Goal: Information Seeking & Learning: Learn about a topic

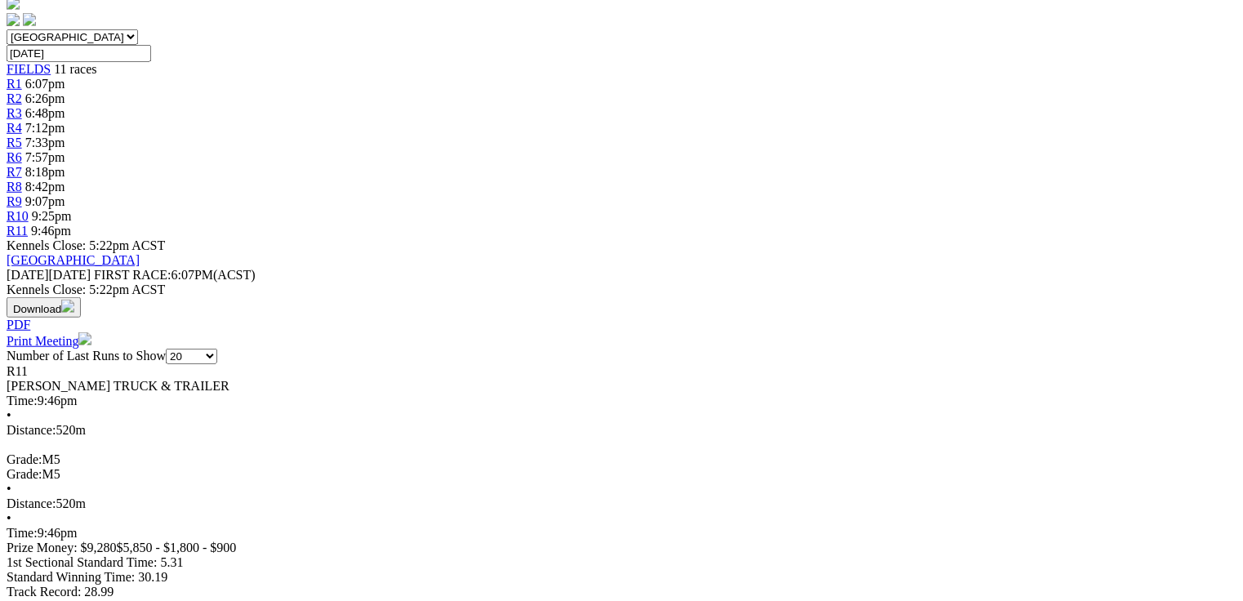
scroll to position [523, 0]
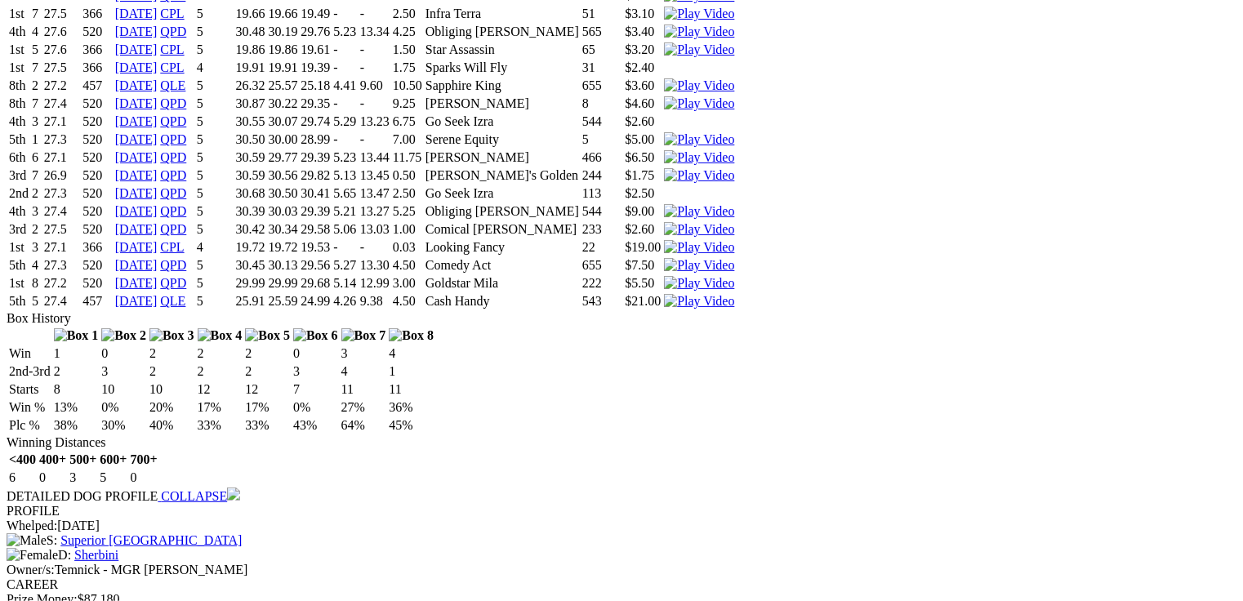
scroll to position [0, 0]
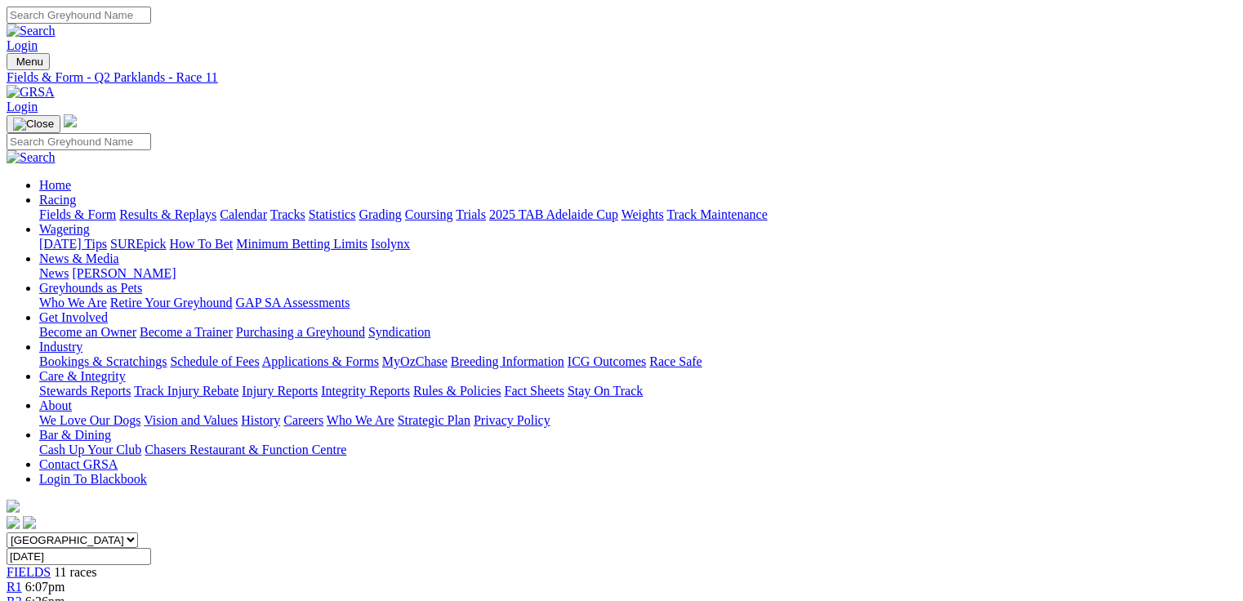
click at [91, 207] on link "Fields & Form" at bounding box center [77, 214] width 77 height 14
click at [138, 532] on select "South Australia New South Wales Northern Territory Queensland Tasmania Victoria…" at bounding box center [72, 540] width 131 height 16
select select "QLD"
click at [110, 532] on select "South Australia New South Wales Northern Territory Queensland Tasmania Victoria…" at bounding box center [72, 540] width 131 height 16
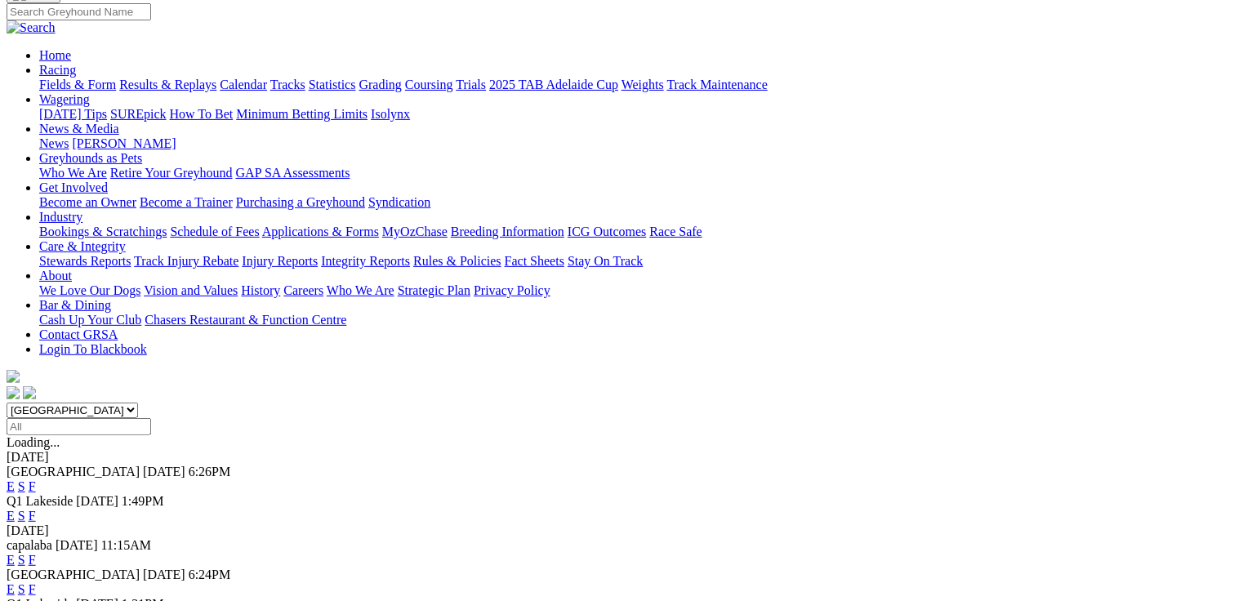
scroll to position [131, 0]
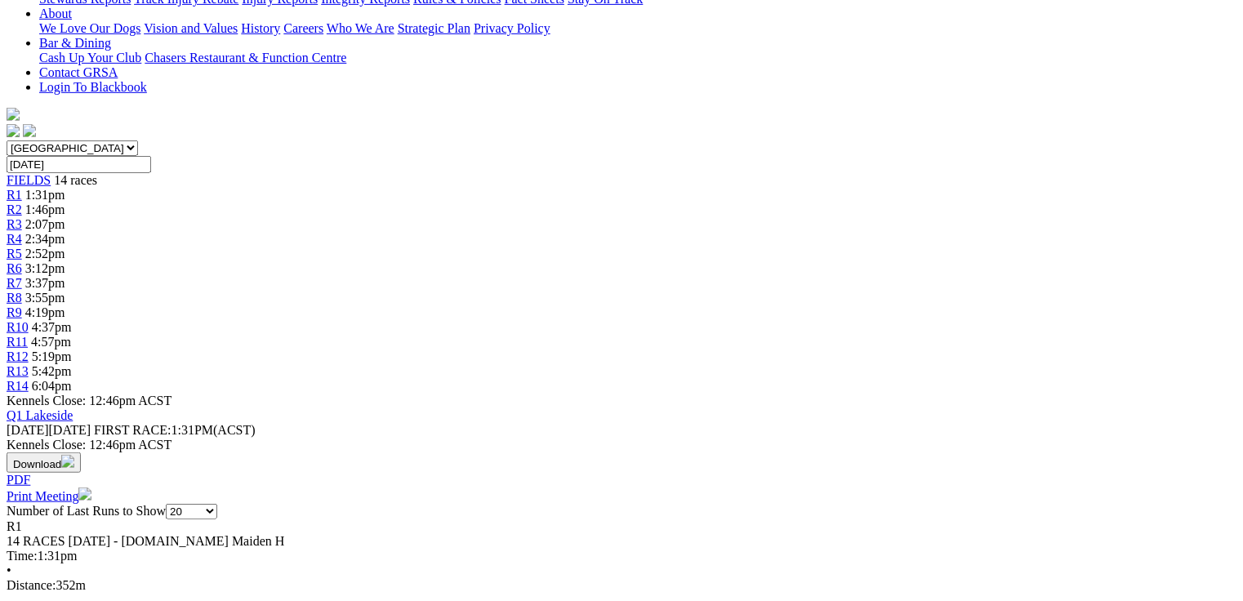
scroll to position [392, 0]
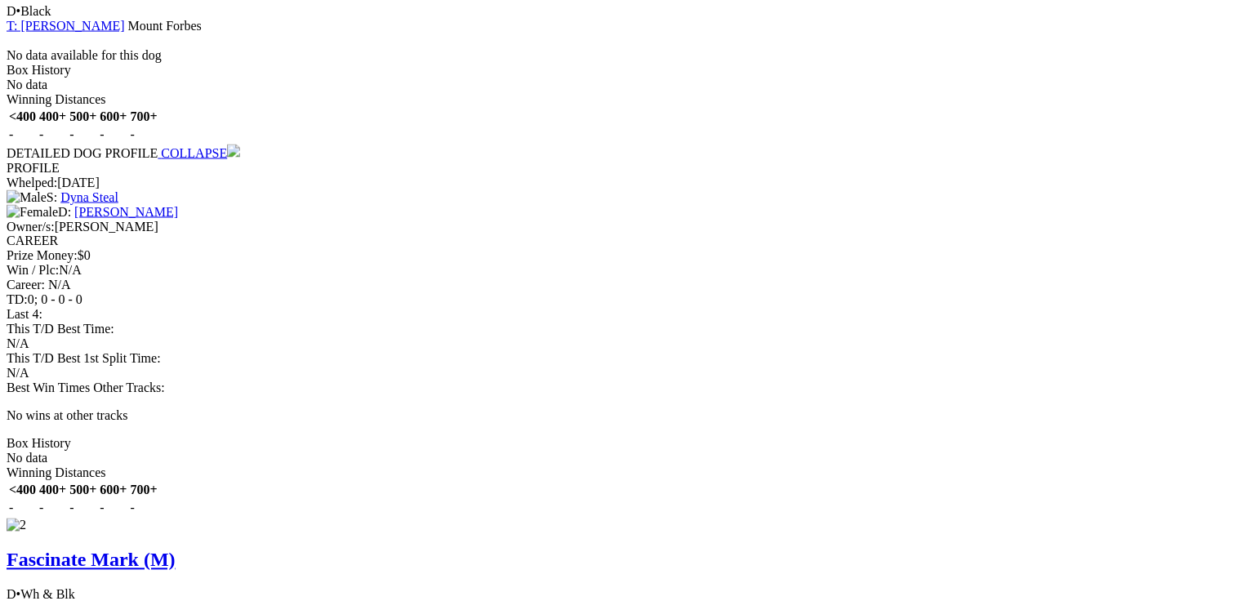
scroll to position [0, 0]
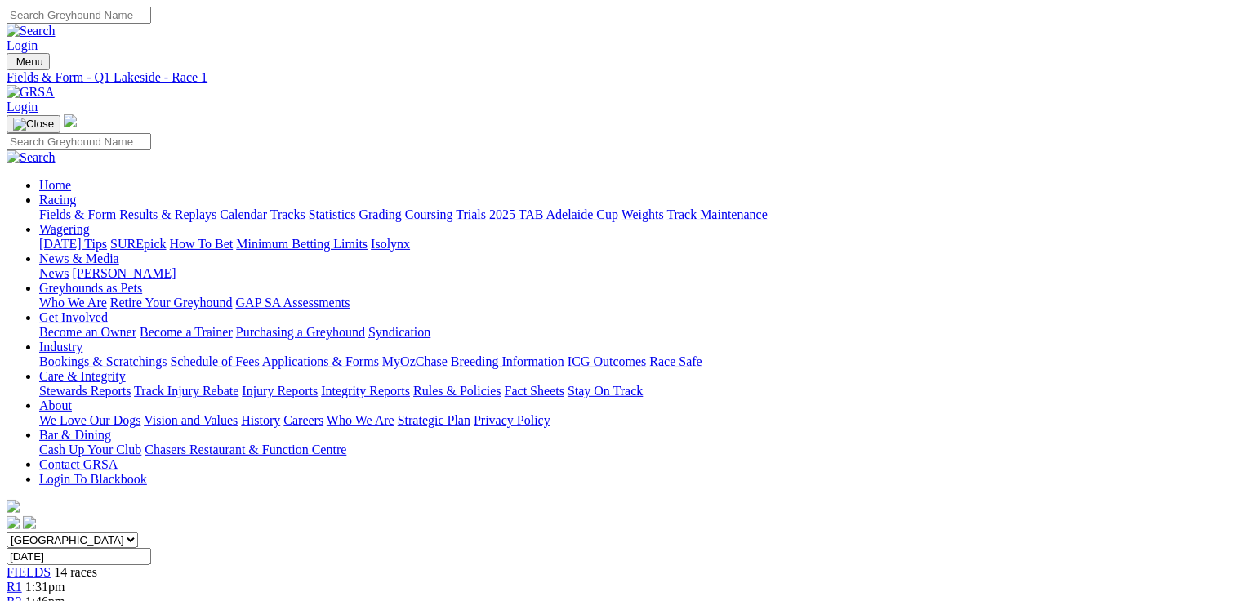
click at [22, 594] on link "R2" at bounding box center [15, 601] width 16 height 14
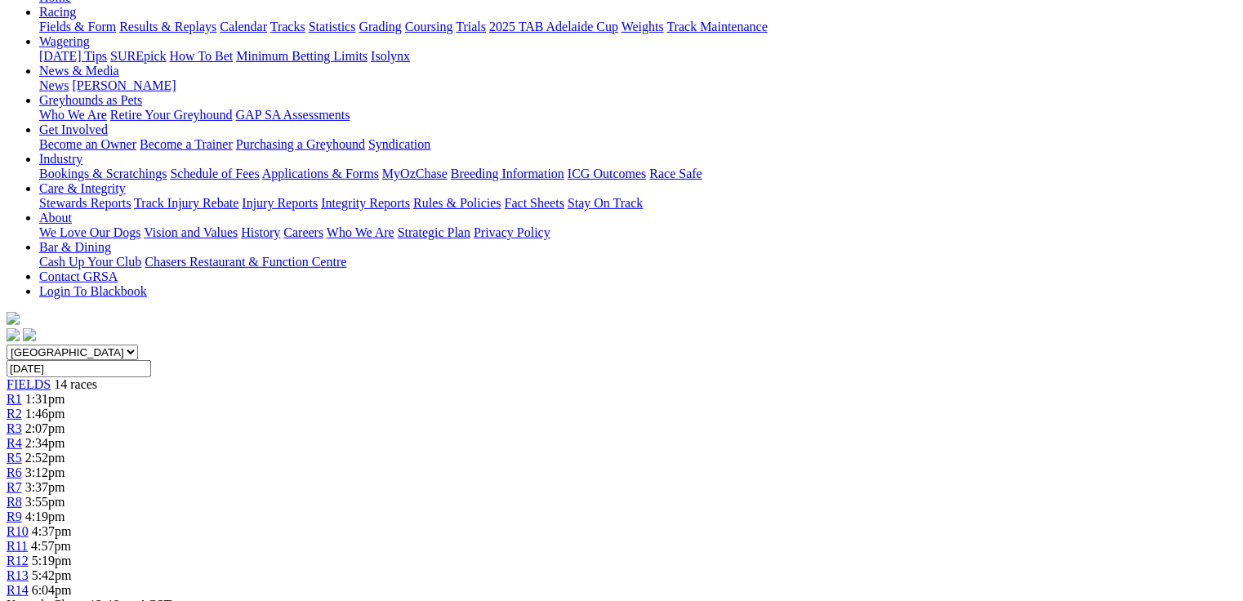
scroll to position [392, 0]
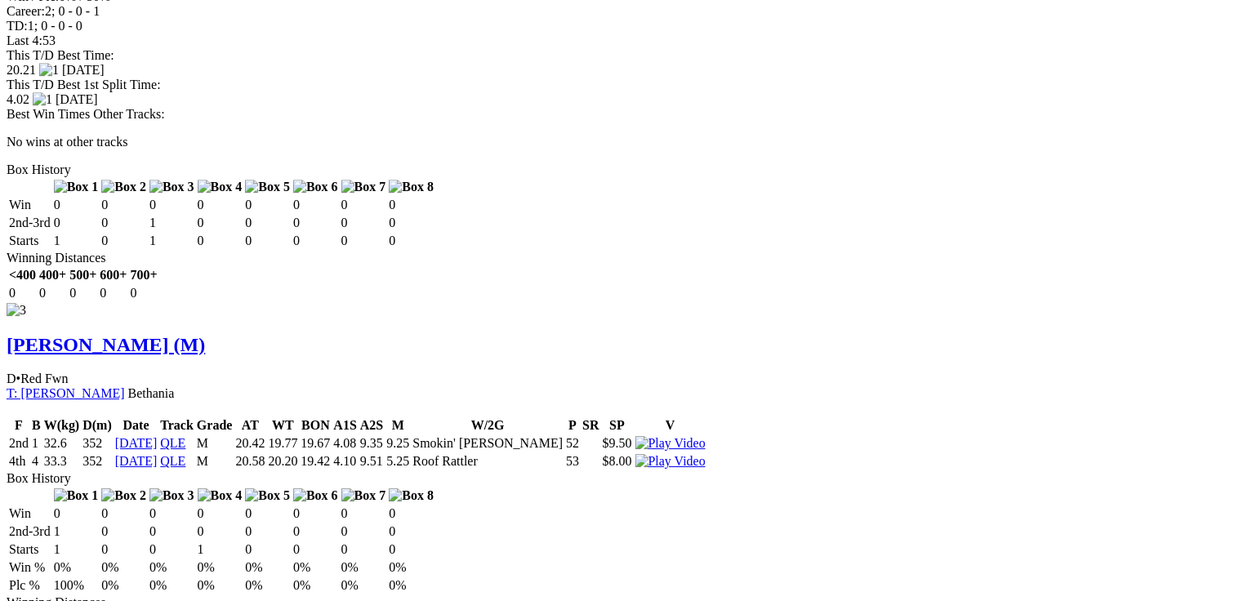
scroll to position [2482, 0]
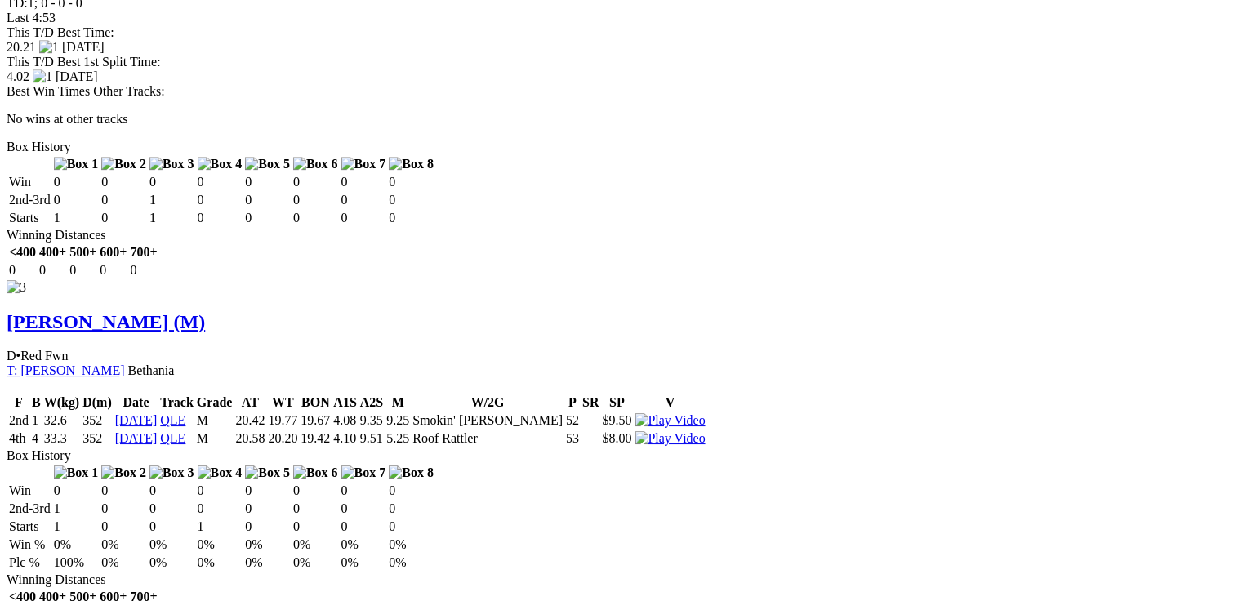
scroll to position [0, 0]
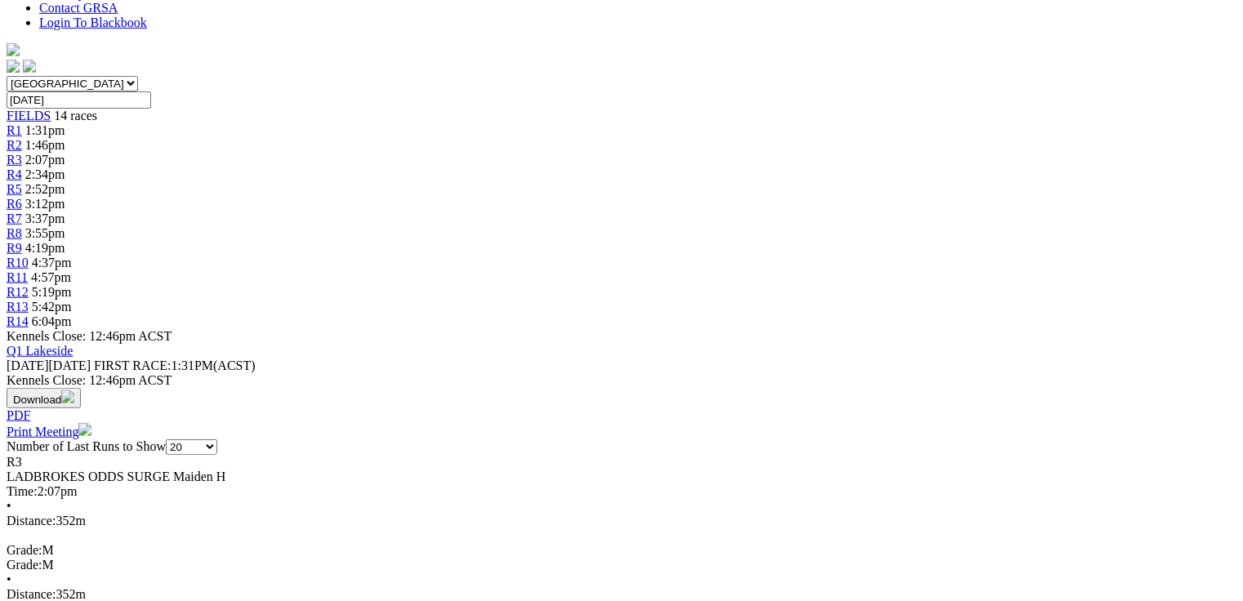
scroll to position [457, 0]
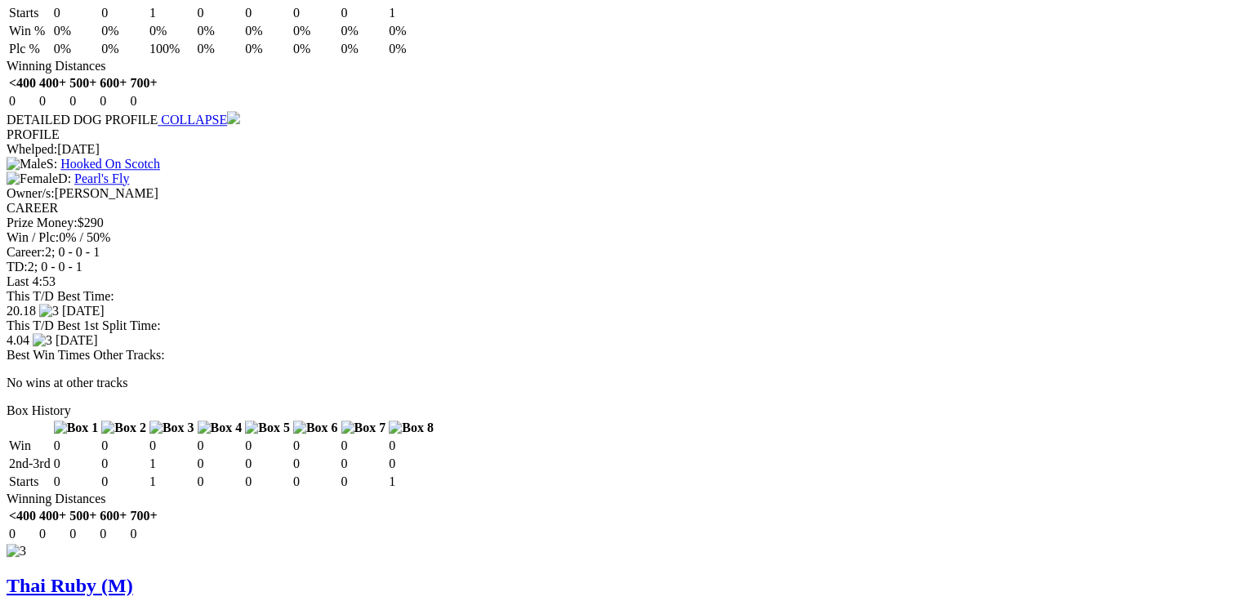
scroll to position [2156, 0]
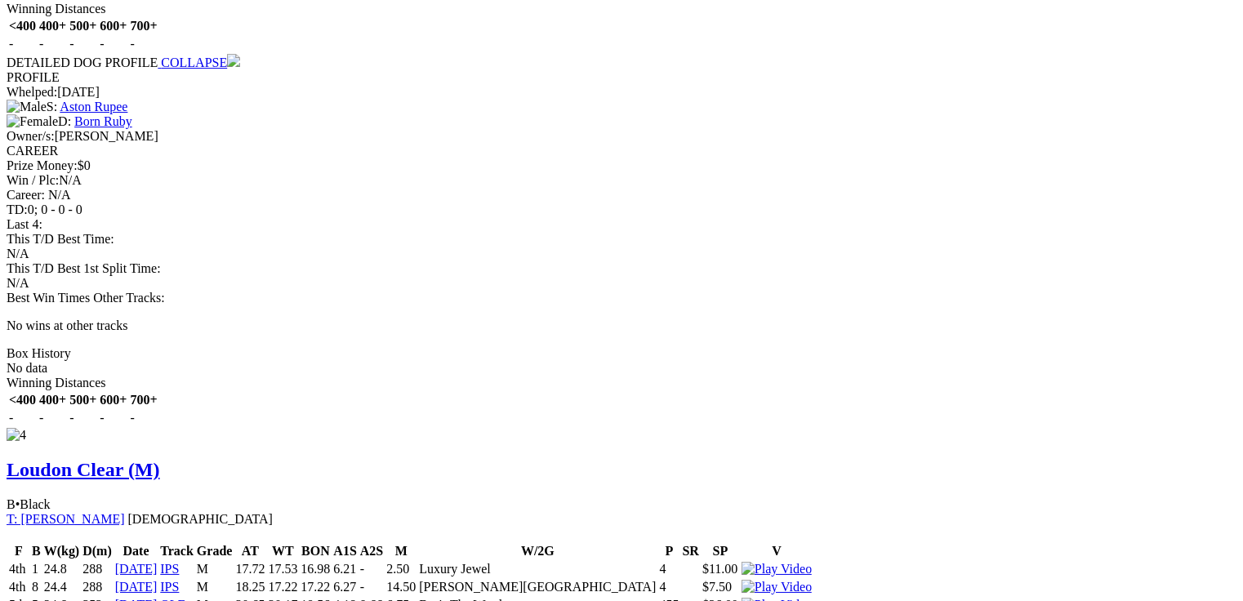
scroll to position [2809, 0]
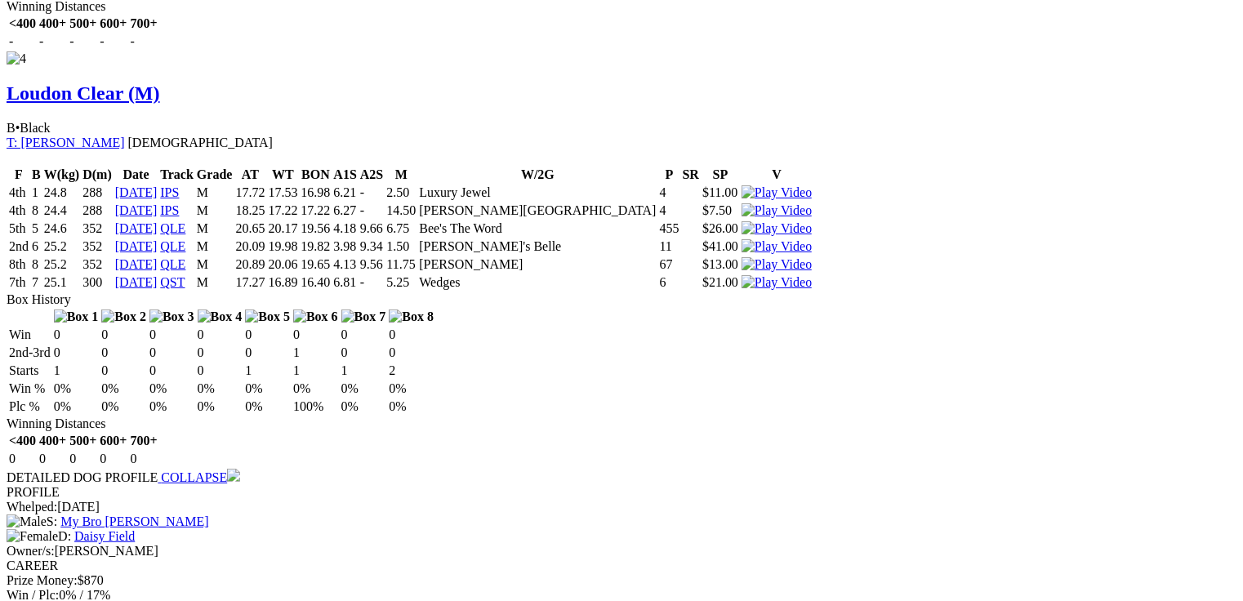
scroll to position [0, 0]
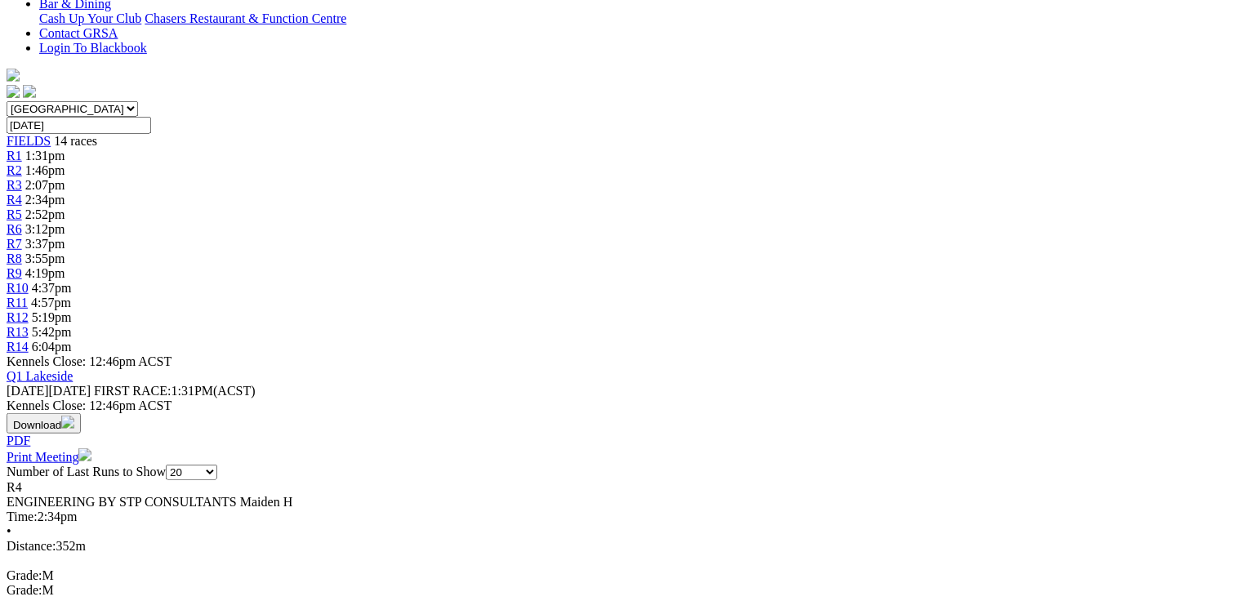
scroll to position [457, 0]
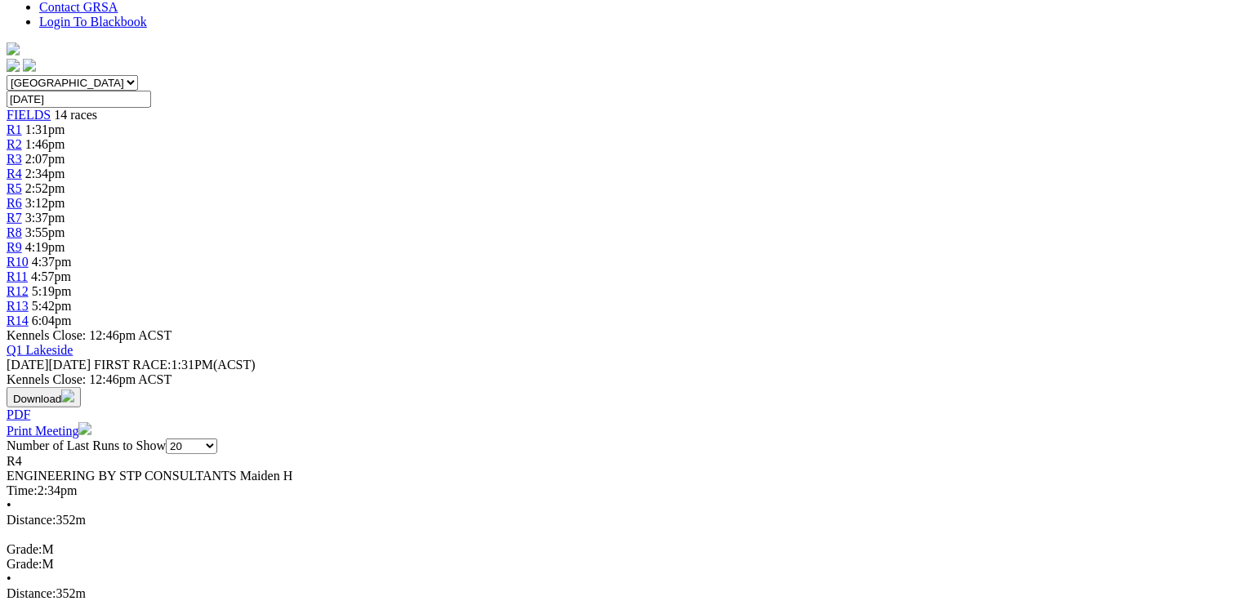
drag, startPoint x: 73, startPoint y: 149, endPoint x: 523, endPoint y: 167, distance: 451.1
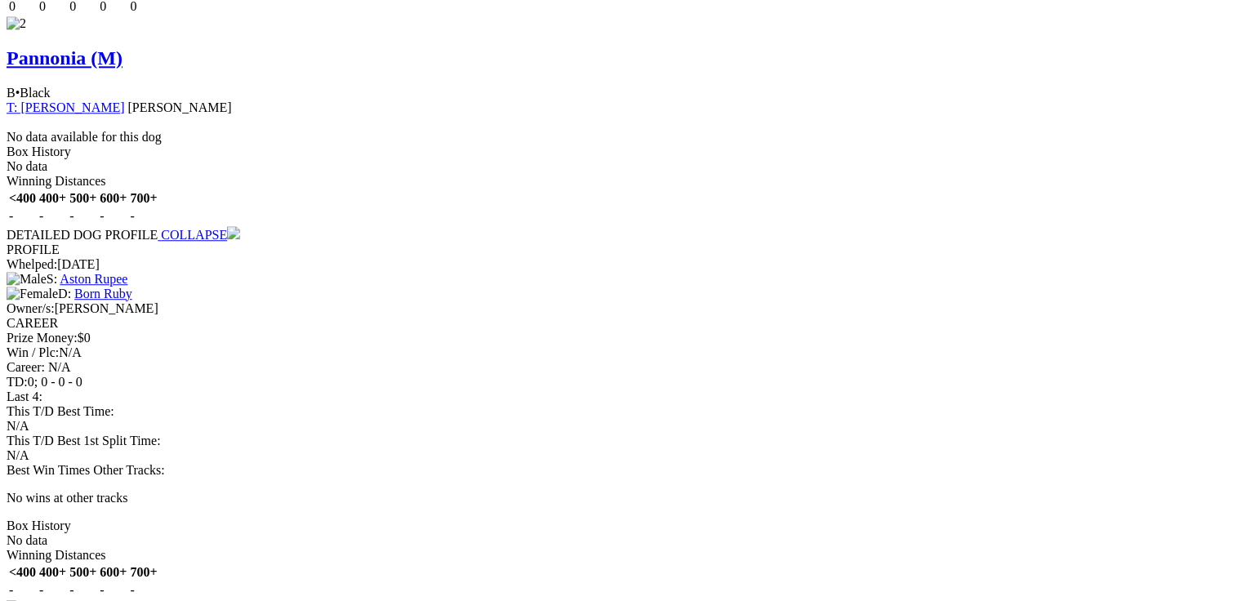
scroll to position [1960, 0]
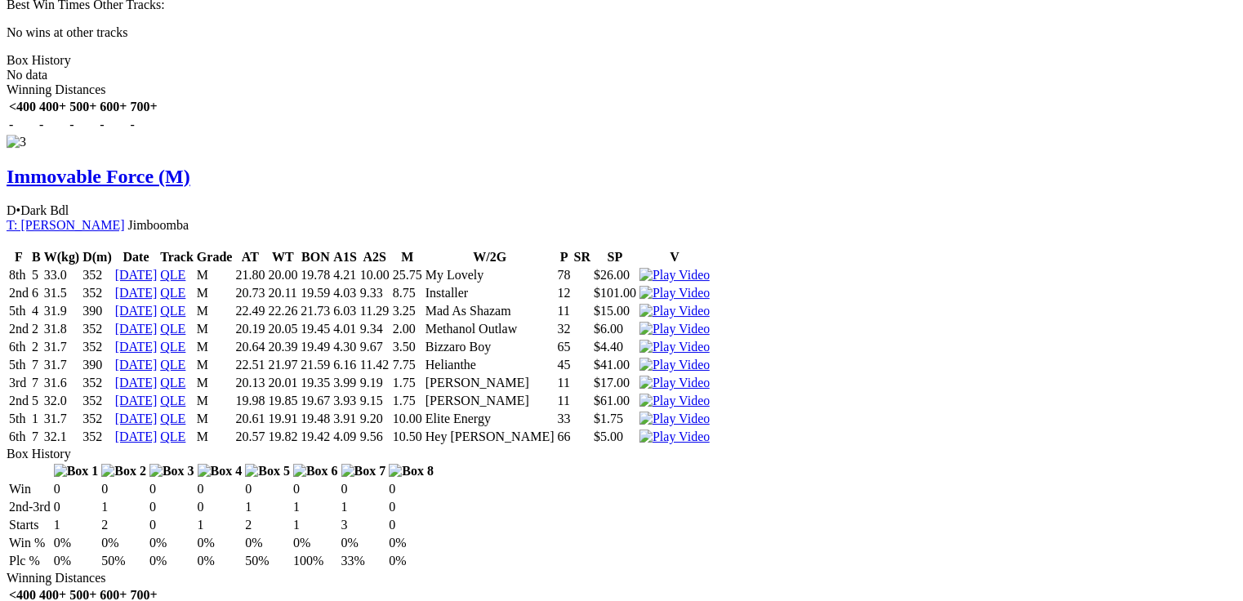
scroll to position [2548, 0]
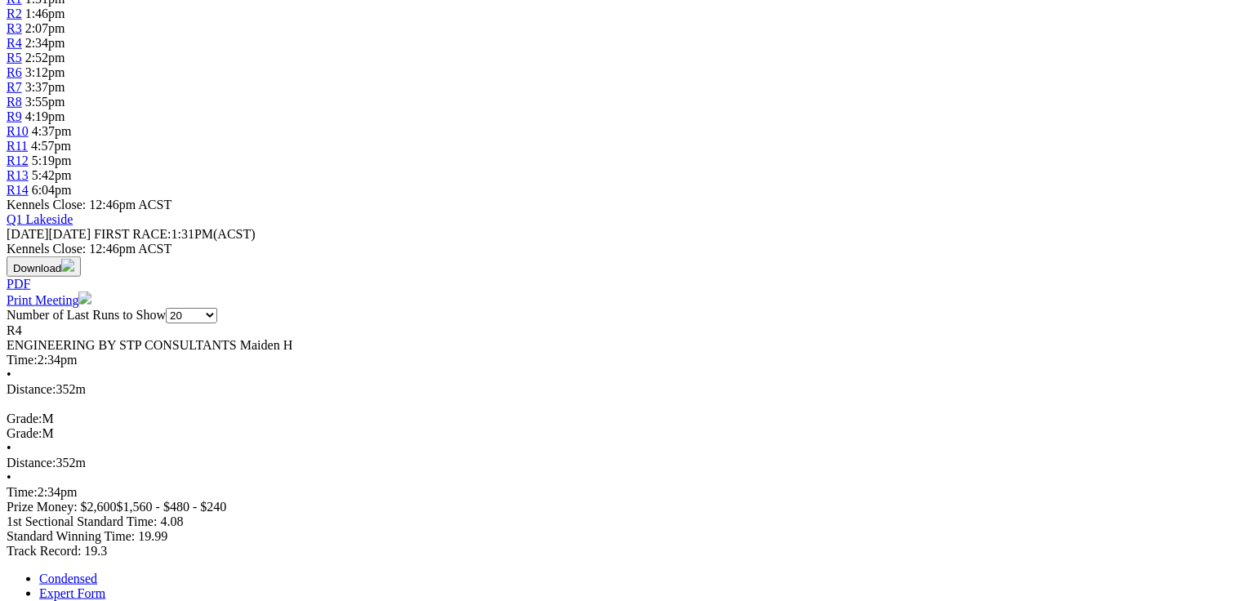
scroll to position [0, 0]
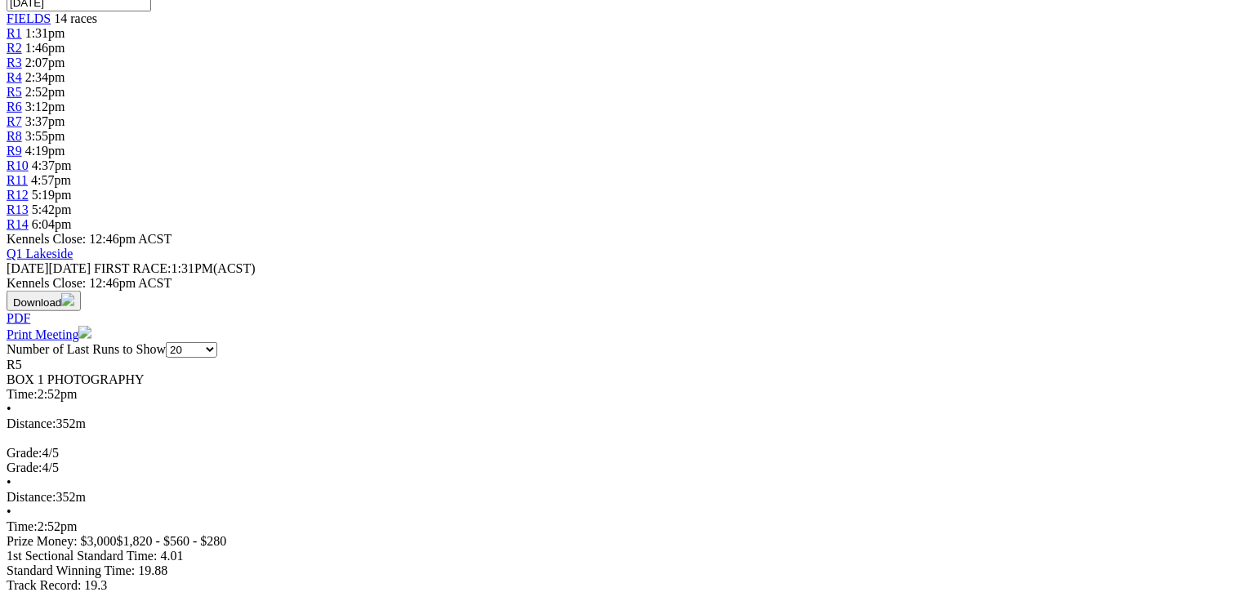
scroll to position [588, 0]
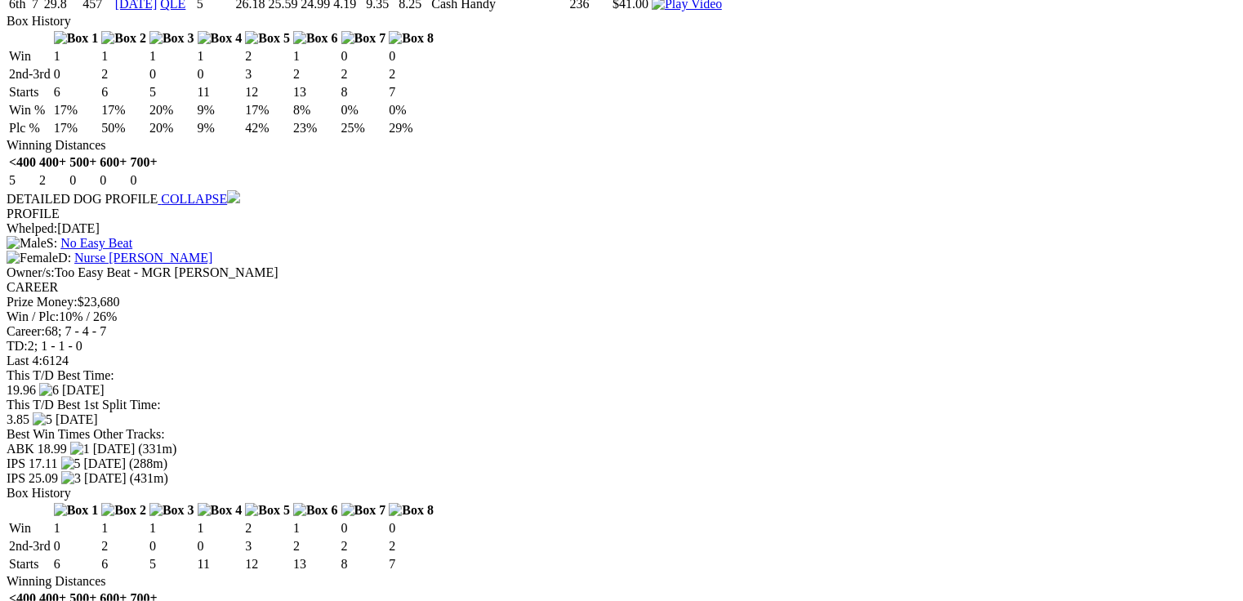
scroll to position [0, 0]
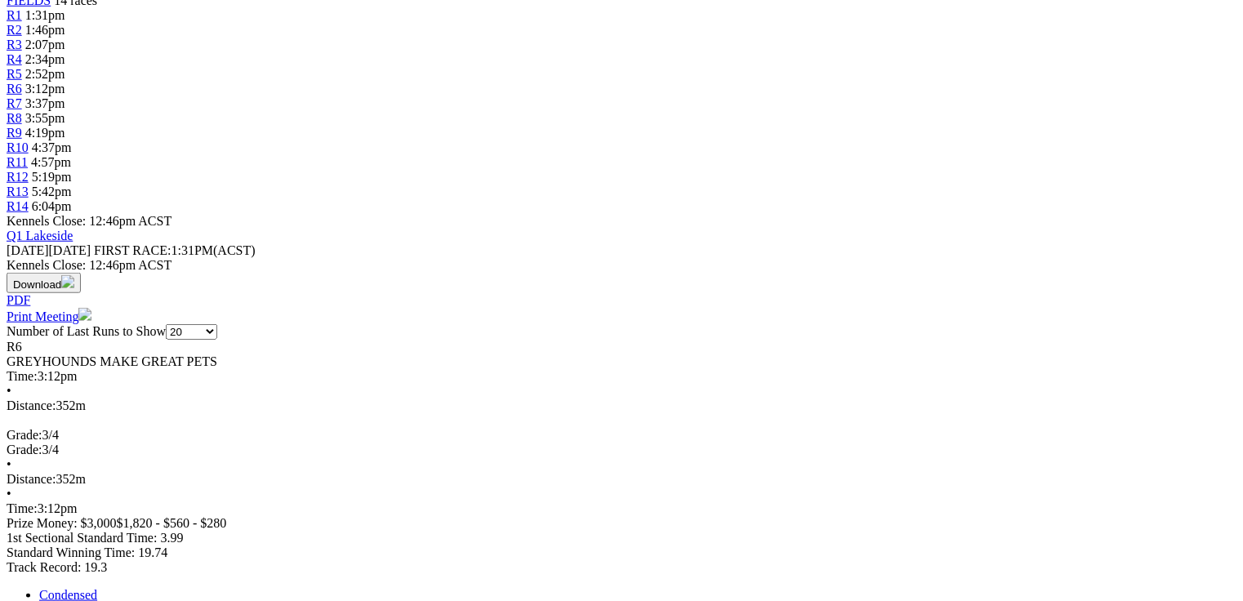
scroll to position [588, 0]
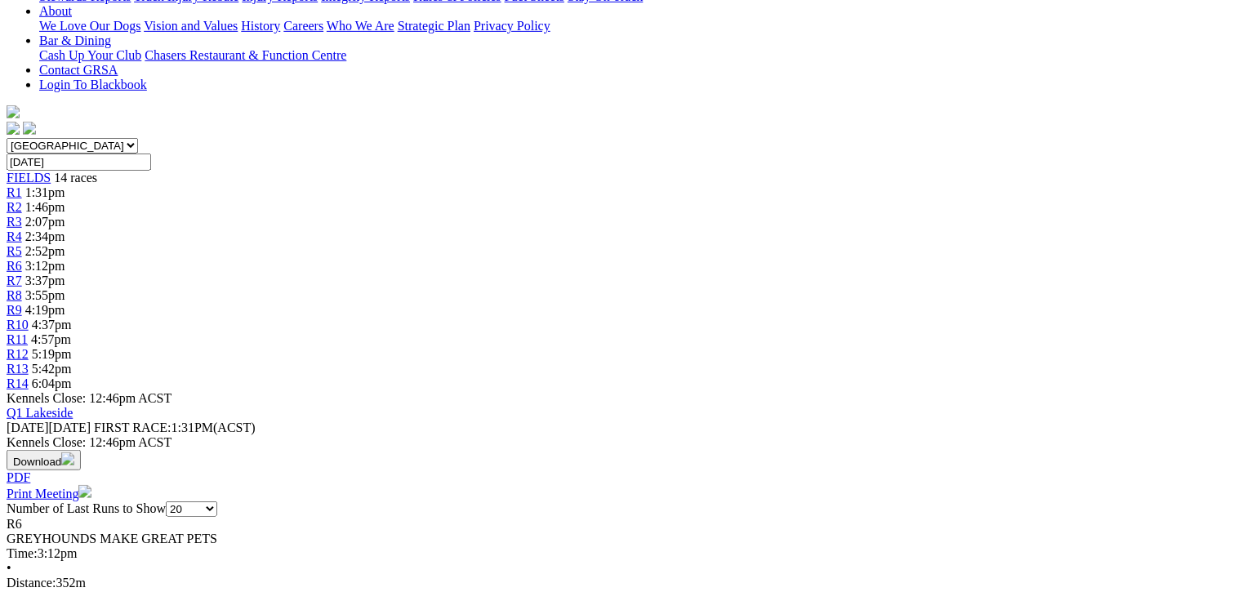
scroll to position [0, 0]
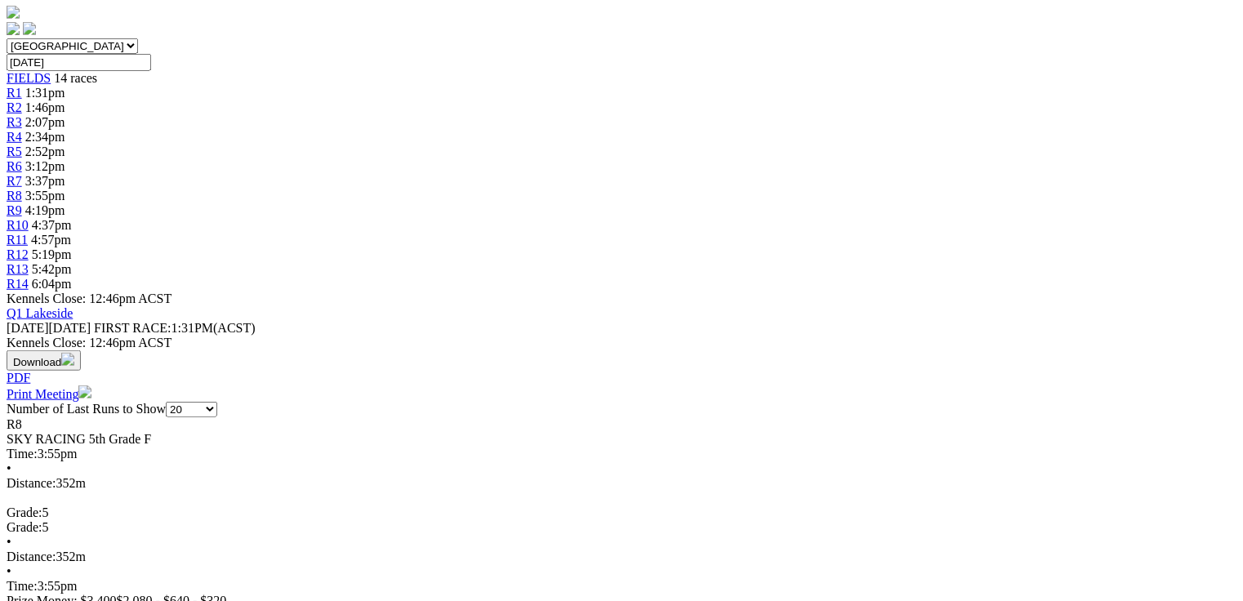
scroll to position [588, 0]
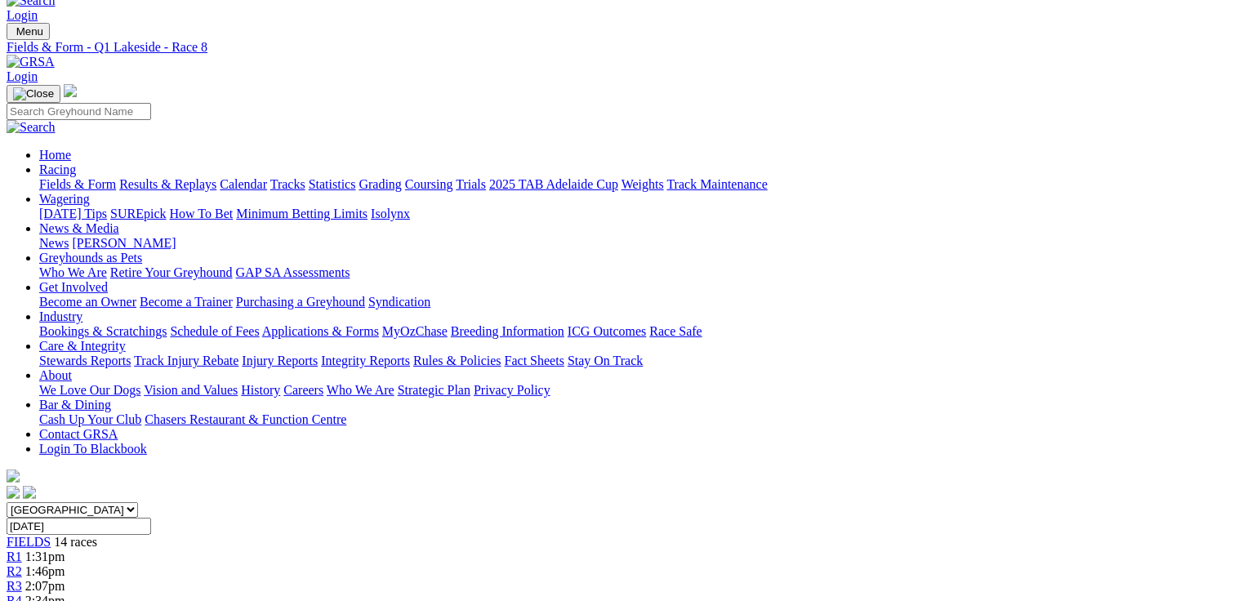
scroll to position [0, 0]
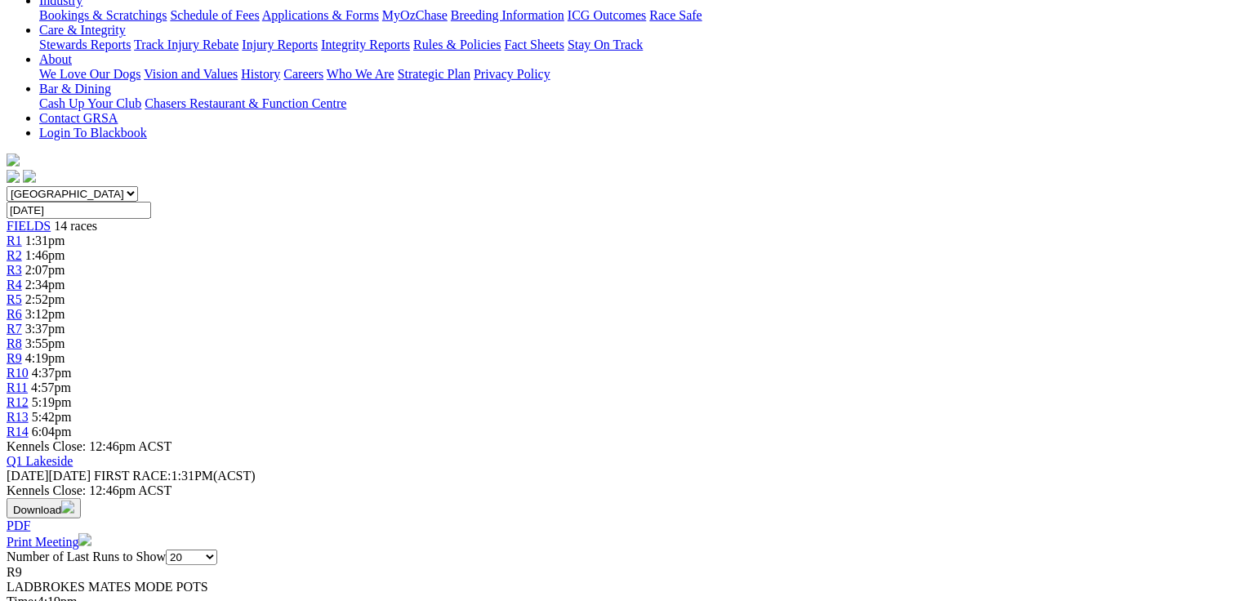
scroll to position [392, 0]
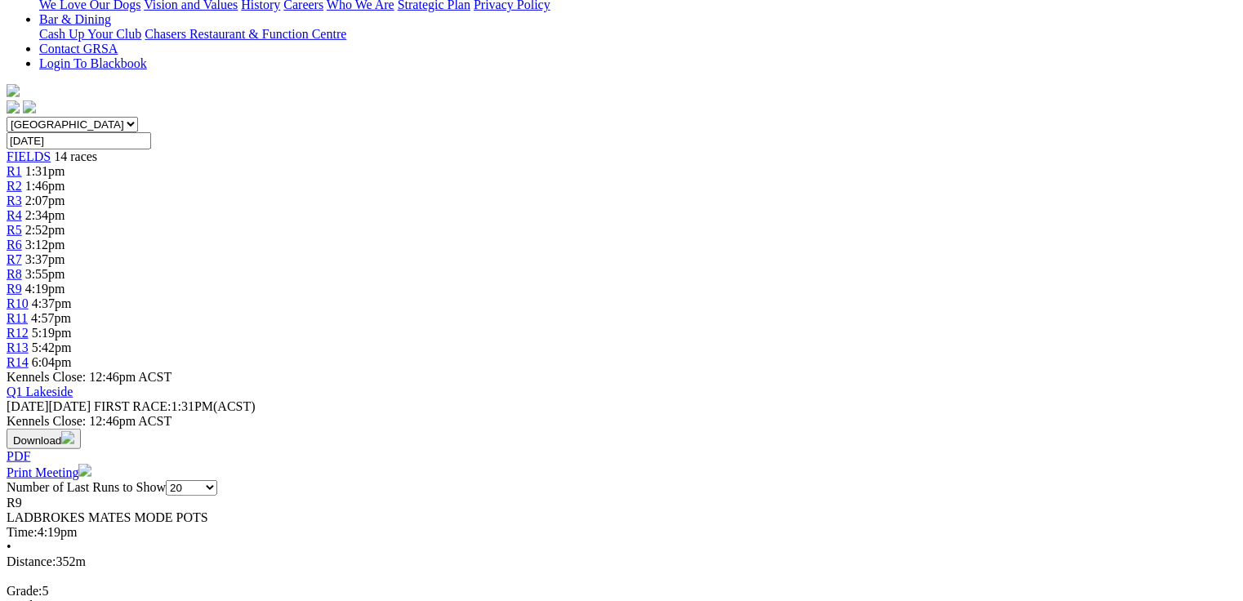
scroll to position [0, 0]
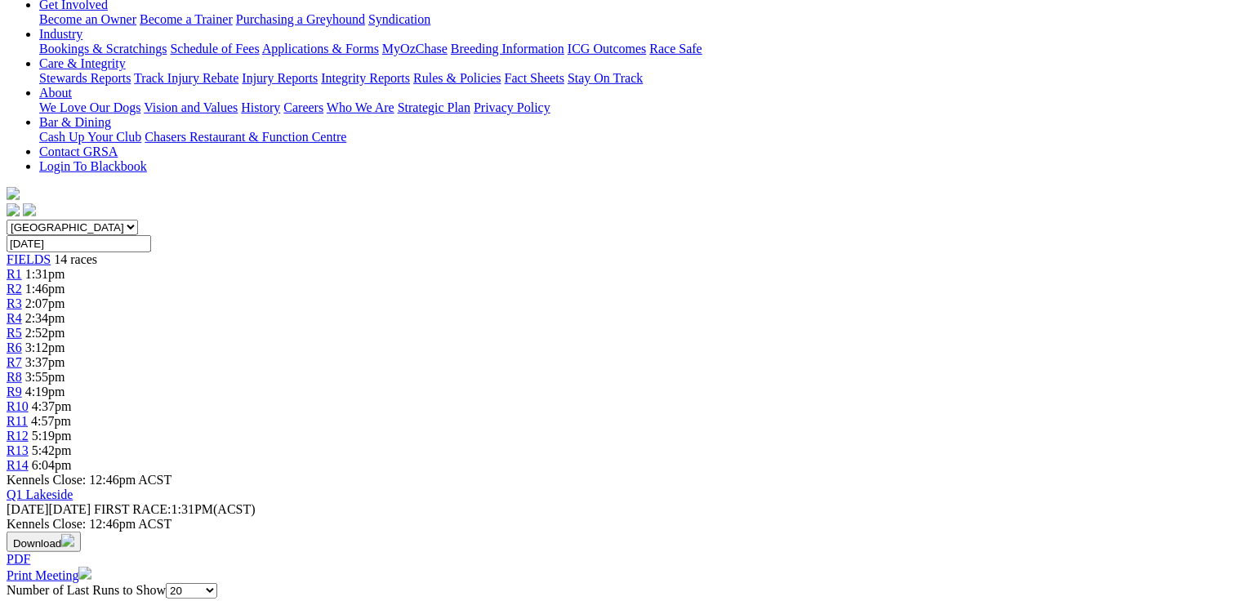
scroll to position [457, 0]
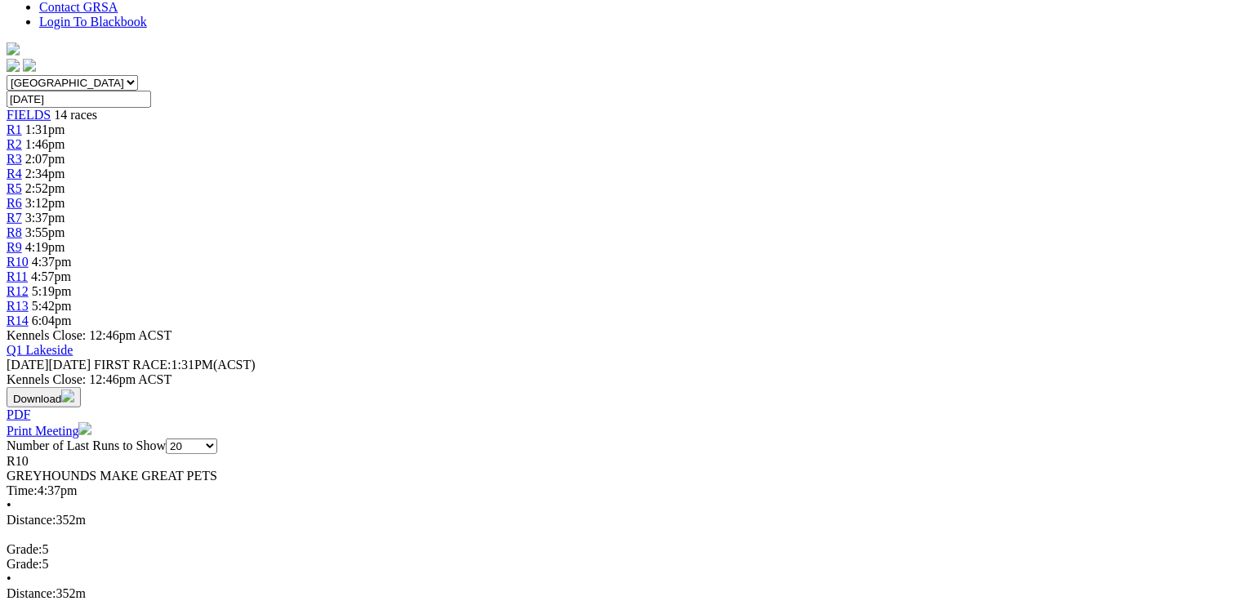
drag, startPoint x: 283, startPoint y: 447, endPoint x: 312, endPoint y: 448, distance: 28.6
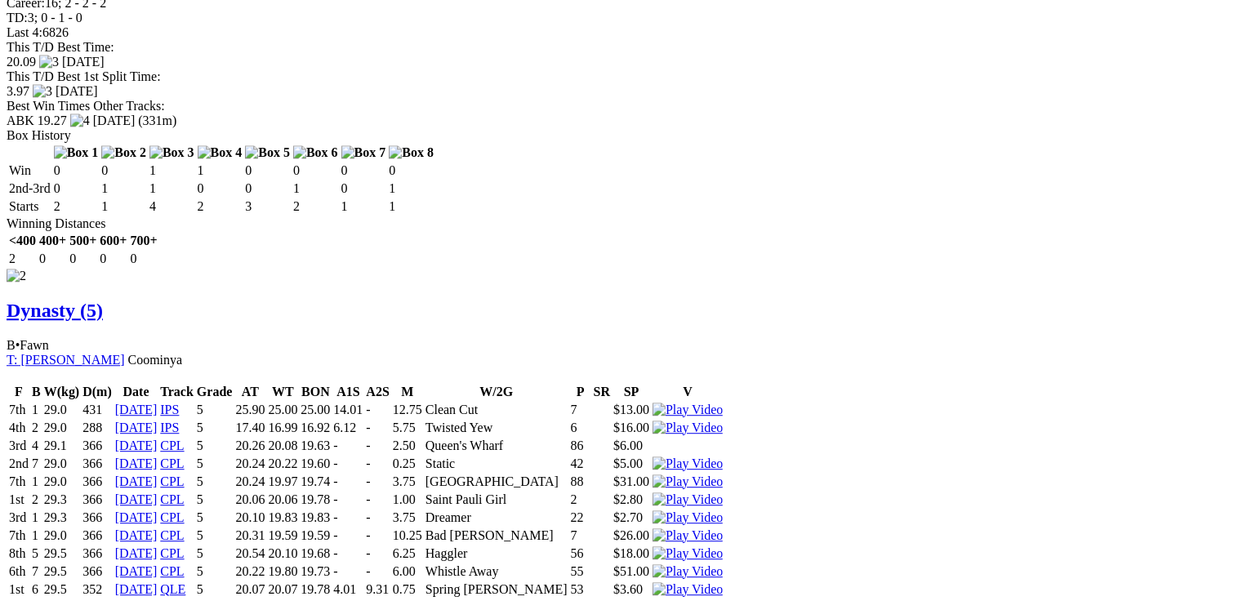
scroll to position [0, 0]
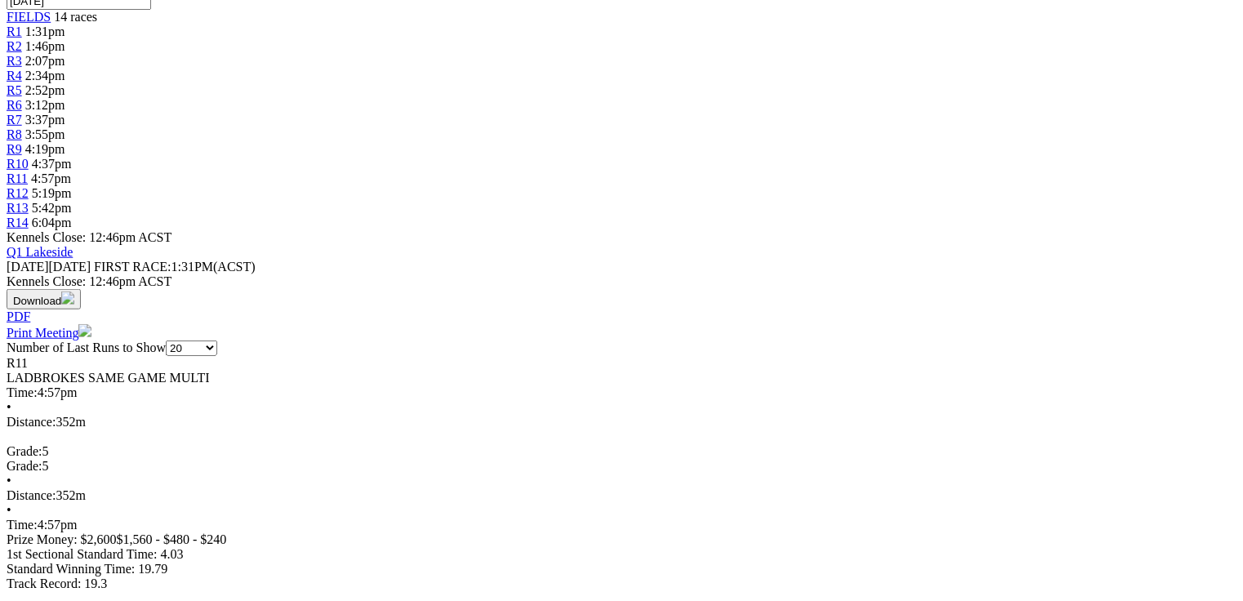
scroll to position [588, 0]
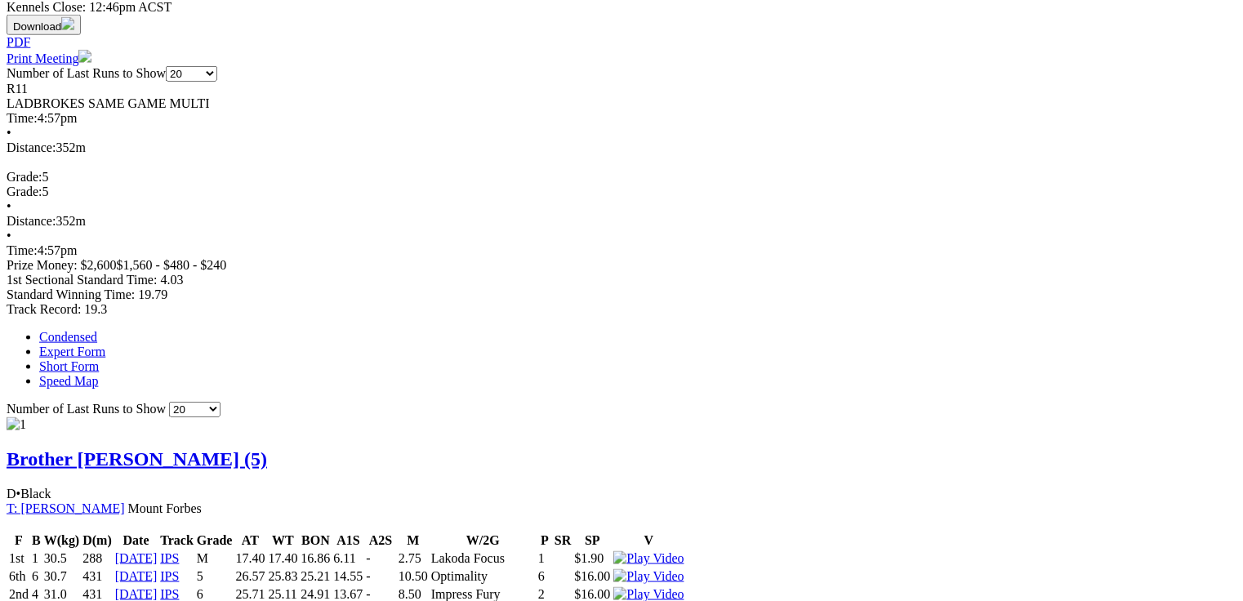
scroll to position [980, 0]
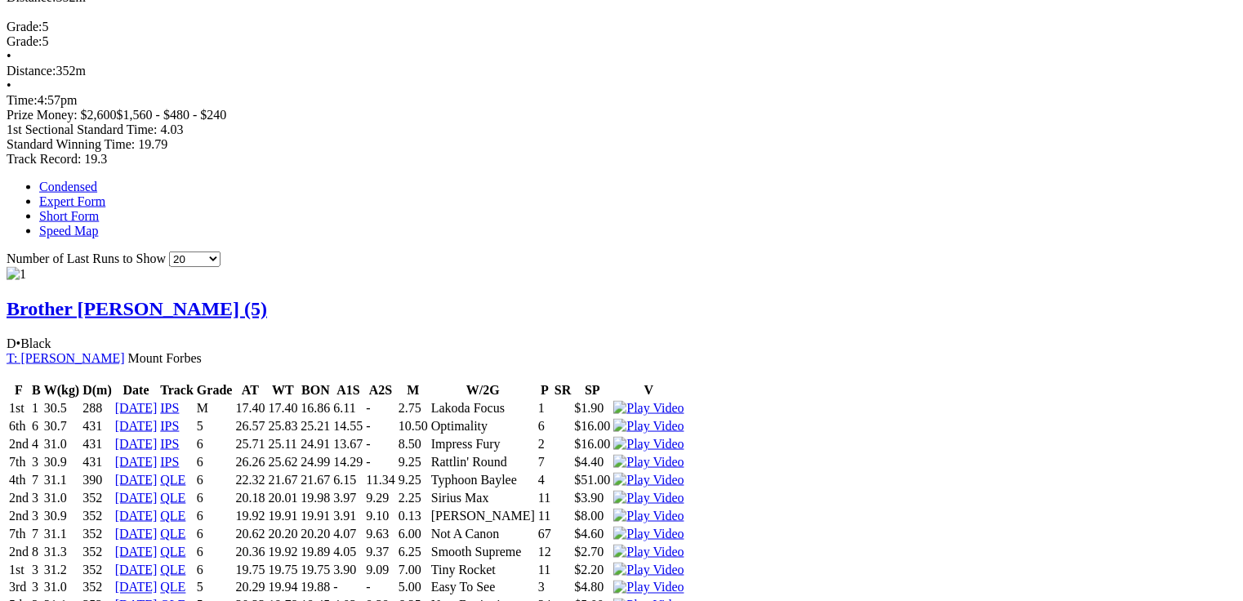
drag, startPoint x: 367, startPoint y: 186, endPoint x: 398, endPoint y: 184, distance: 31.9
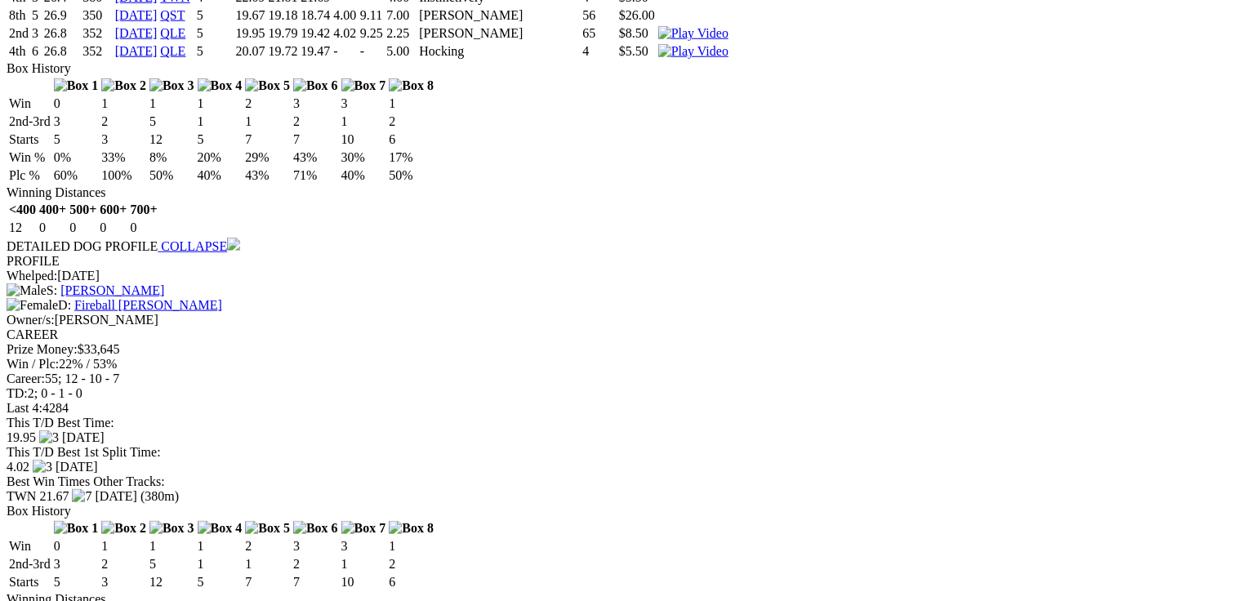
scroll to position [0, 0]
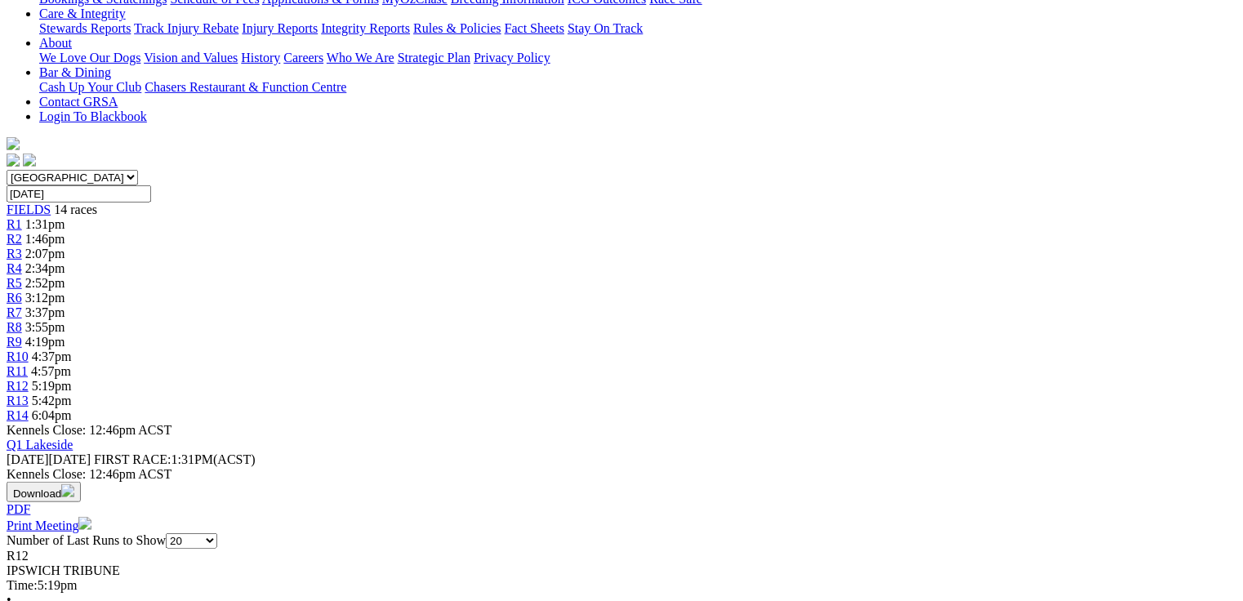
scroll to position [392, 0]
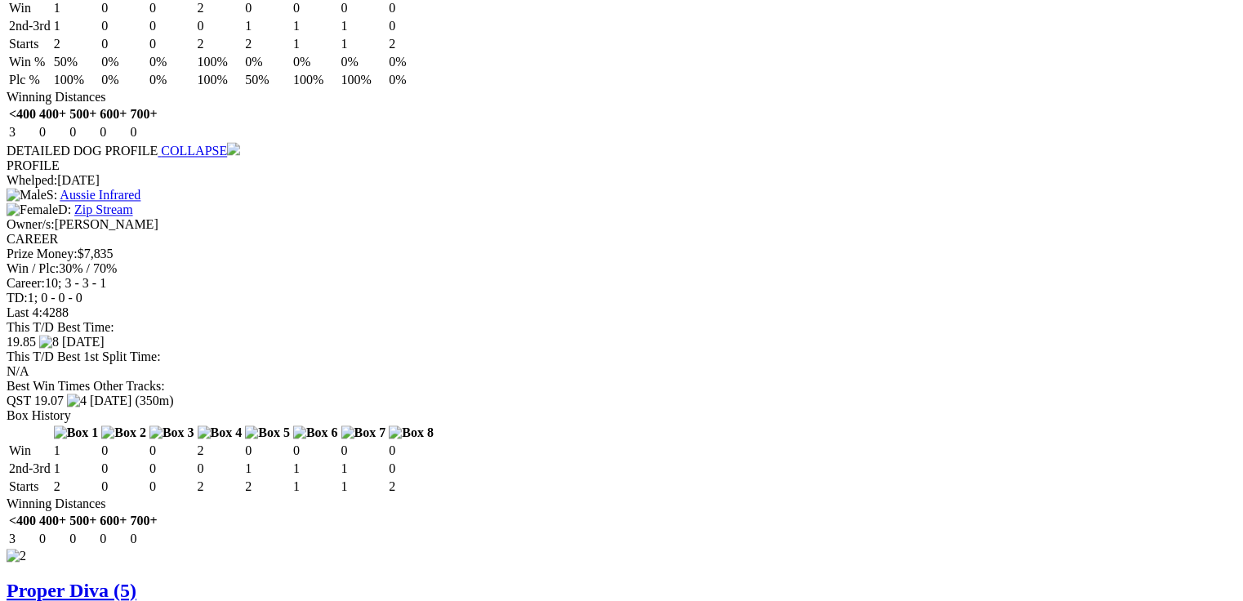
scroll to position [0, 0]
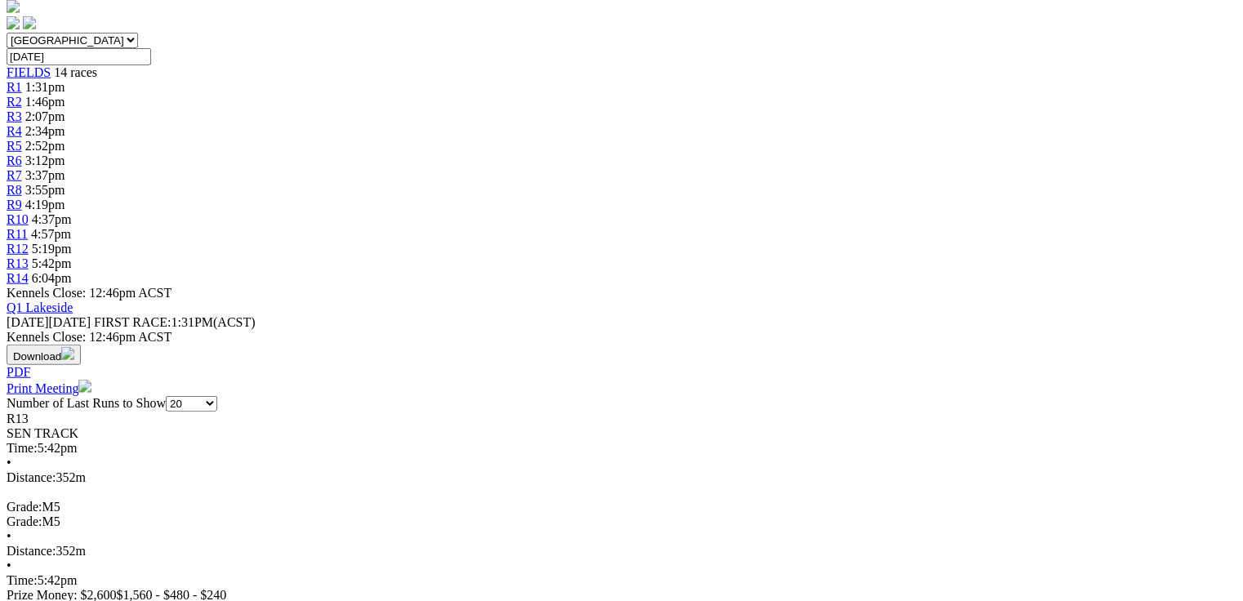
scroll to position [523, 0]
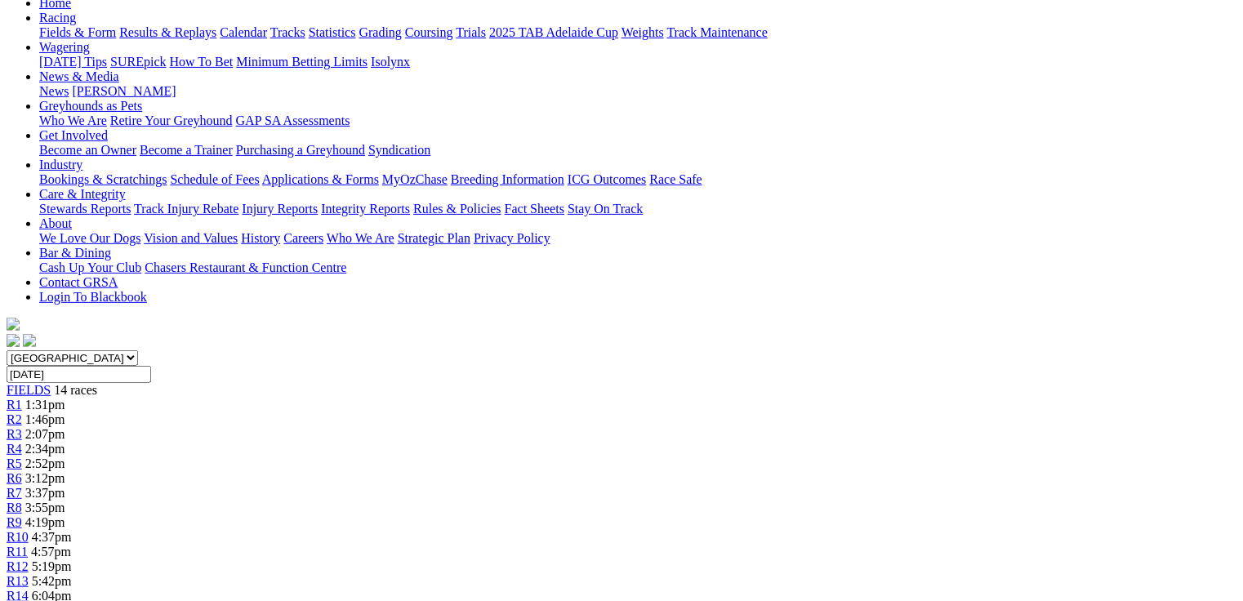
scroll to position [108, 0]
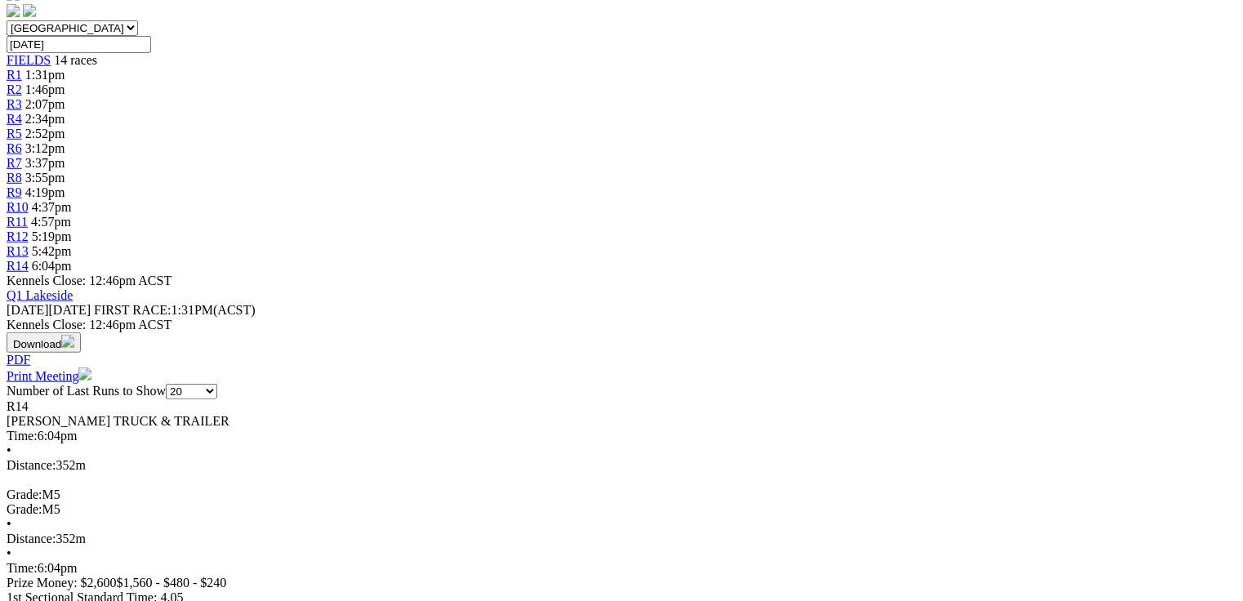
scroll to position [588, 0]
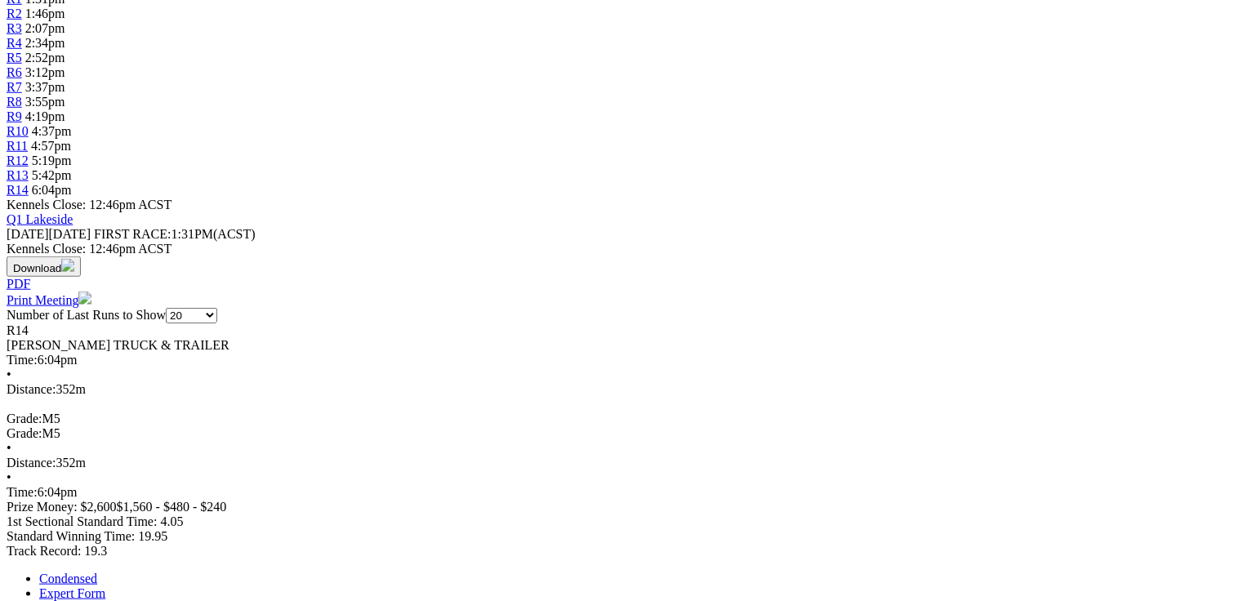
drag, startPoint x: 1104, startPoint y: 402, endPoint x: 1050, endPoint y: 343, distance: 79.8
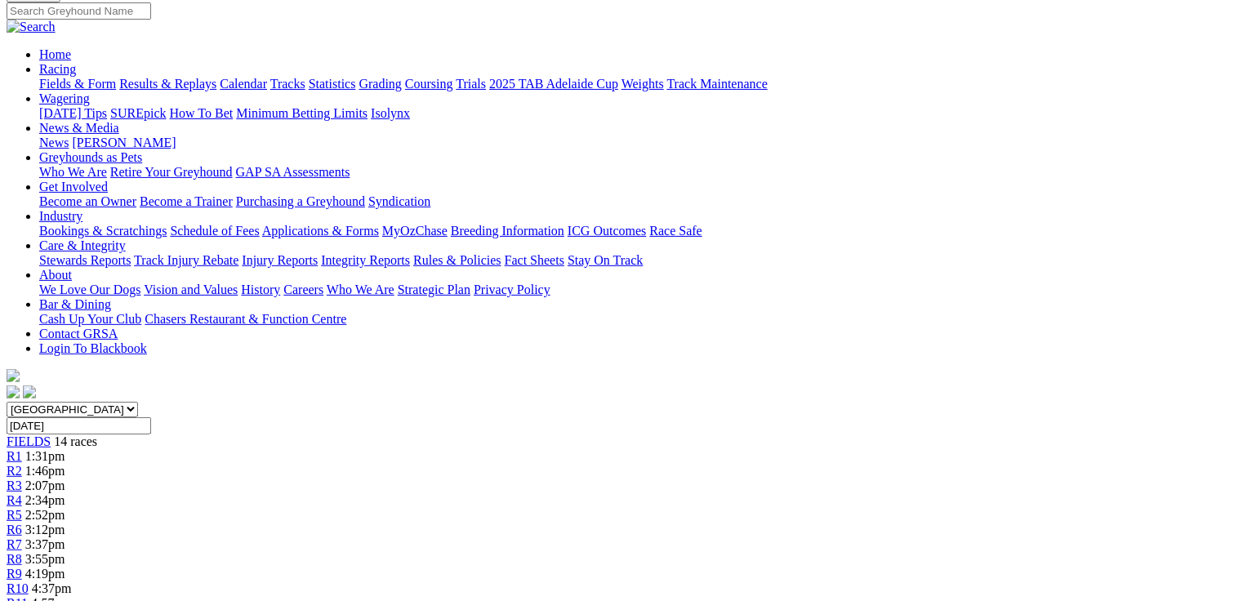
scroll to position [0, 0]
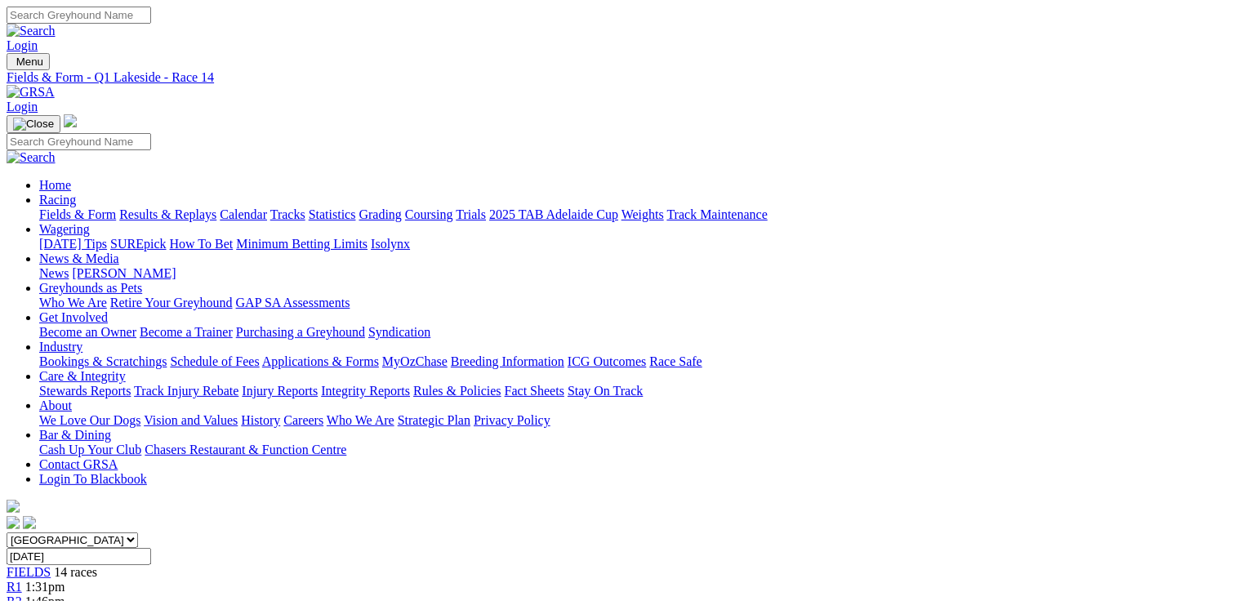
click at [62, 207] on link "Fields & Form" at bounding box center [77, 214] width 77 height 14
click at [138, 532] on select "South Australia New South Wales Northern Territory Queensland Tasmania Victoria…" at bounding box center [72, 540] width 131 height 16
select select "QLD"
click at [110, 532] on select "South Australia New South Wales Northern Territory Queensland Tasmania Victoria…" at bounding box center [72, 540] width 131 height 16
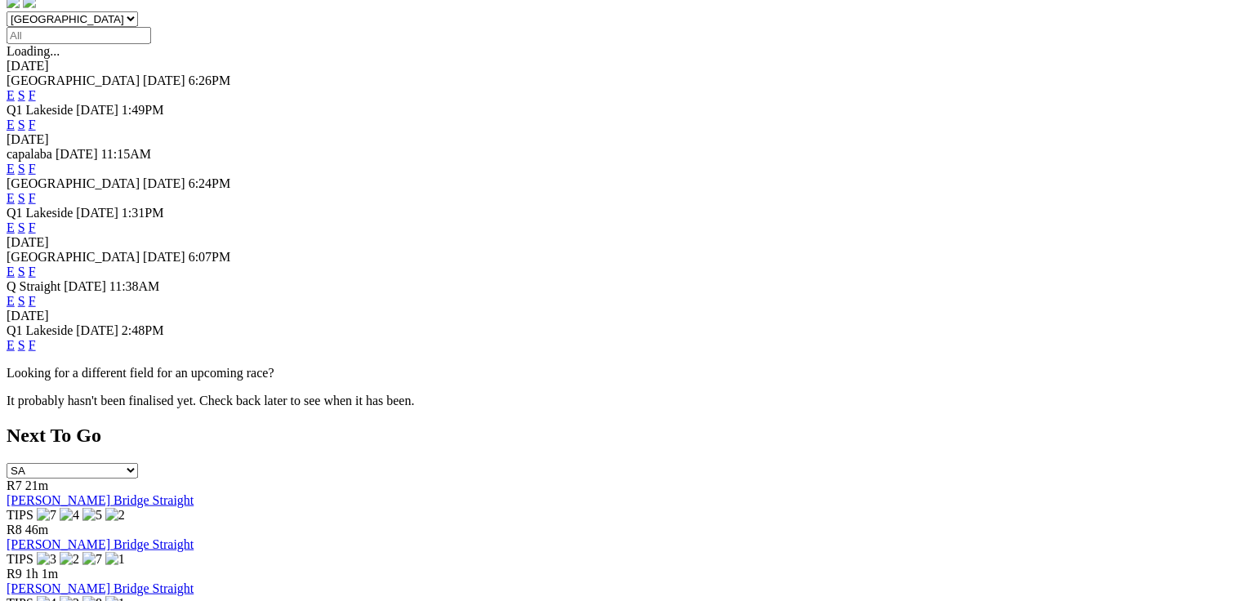
scroll to position [523, 0]
click at [15, 336] on link "E" at bounding box center [11, 343] width 8 height 14
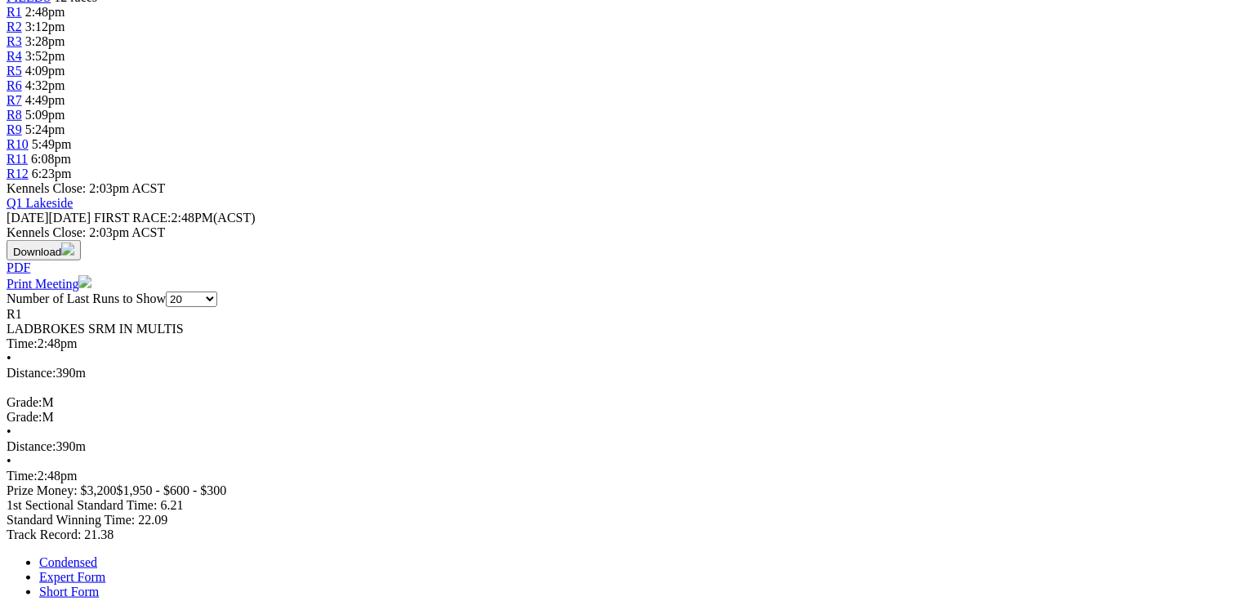
scroll to position [588, 0]
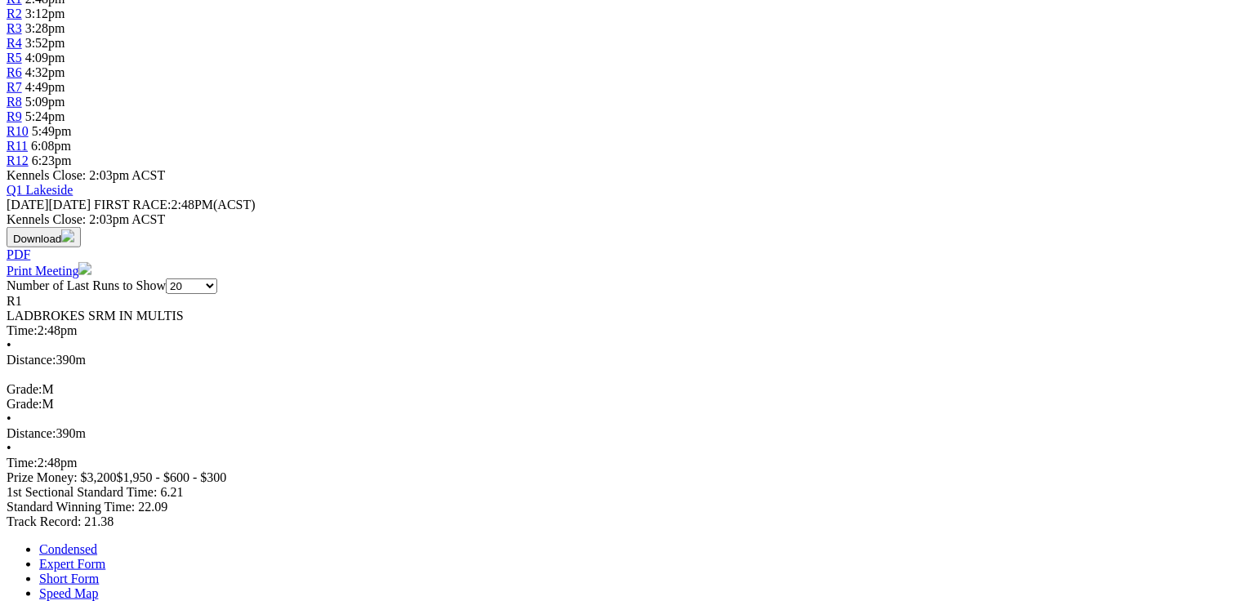
drag, startPoint x: 87, startPoint y: 349, endPoint x: 228, endPoint y: 341, distance: 141.6
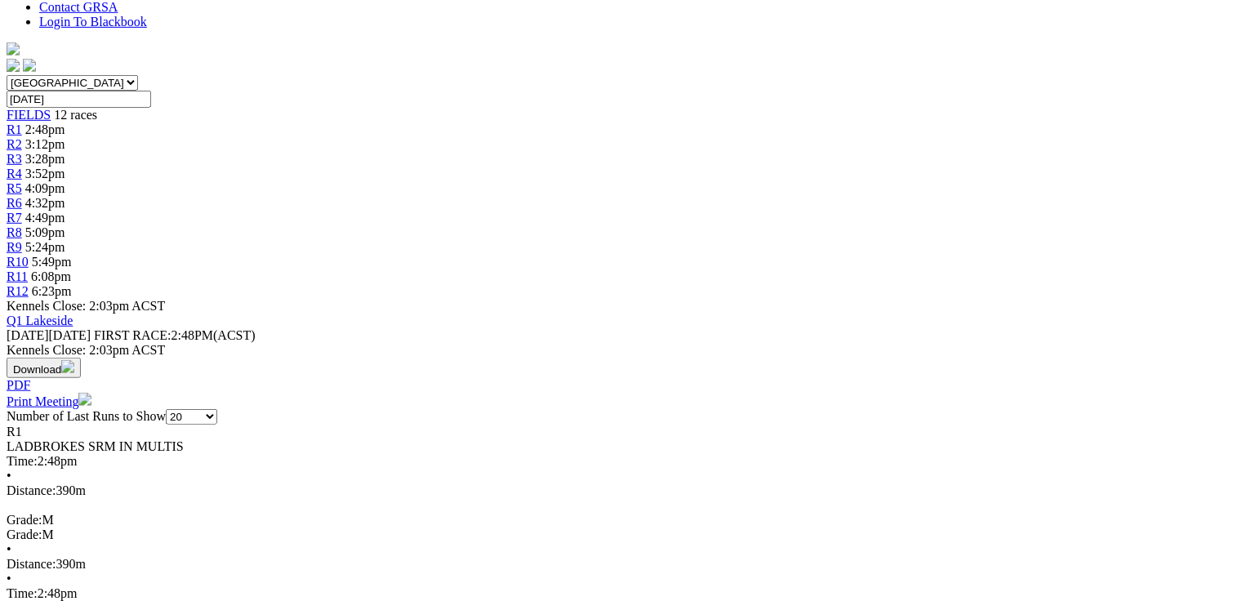
scroll to position [457, 0]
drag, startPoint x: 499, startPoint y: 284, endPoint x: 517, endPoint y: 287, distance: 18.1
drag, startPoint x: 527, startPoint y: 285, endPoint x: 546, endPoint y: 288, distance: 19.9
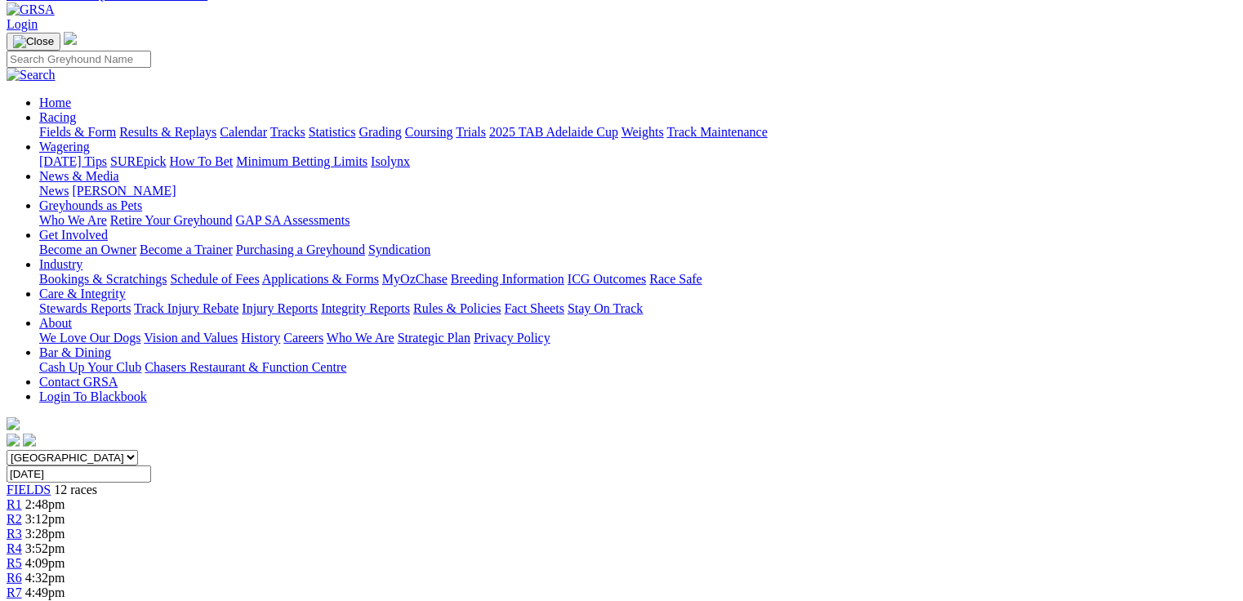
scroll to position [0, 0]
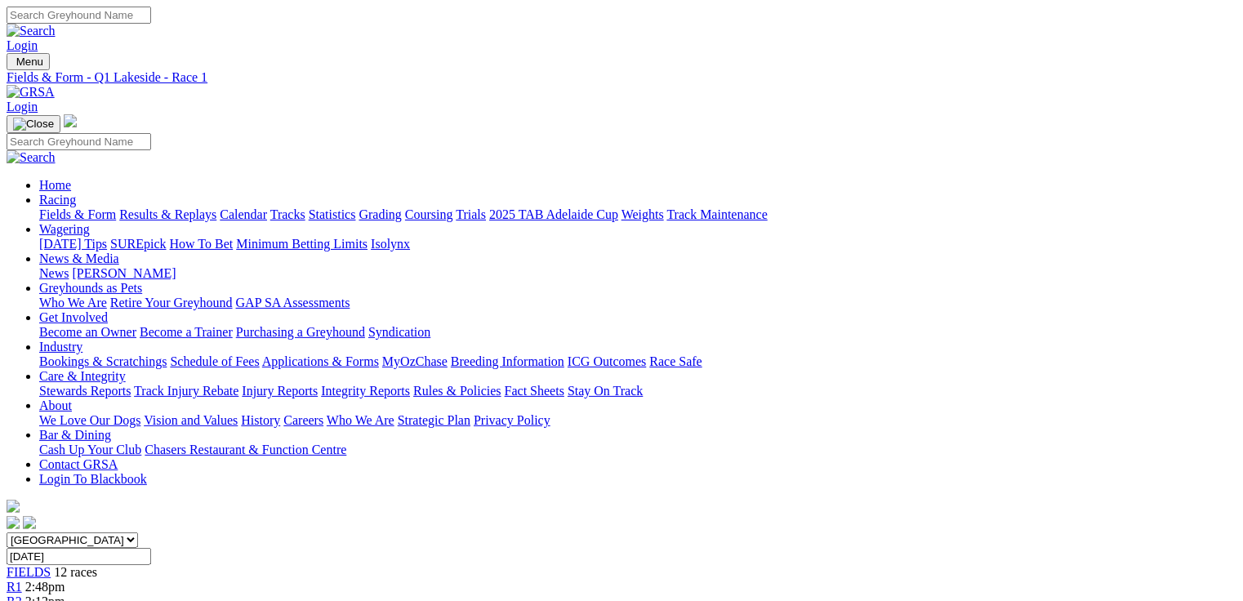
click at [310, 594] on div "R2 3:12pm" at bounding box center [622, 601] width 1230 height 15
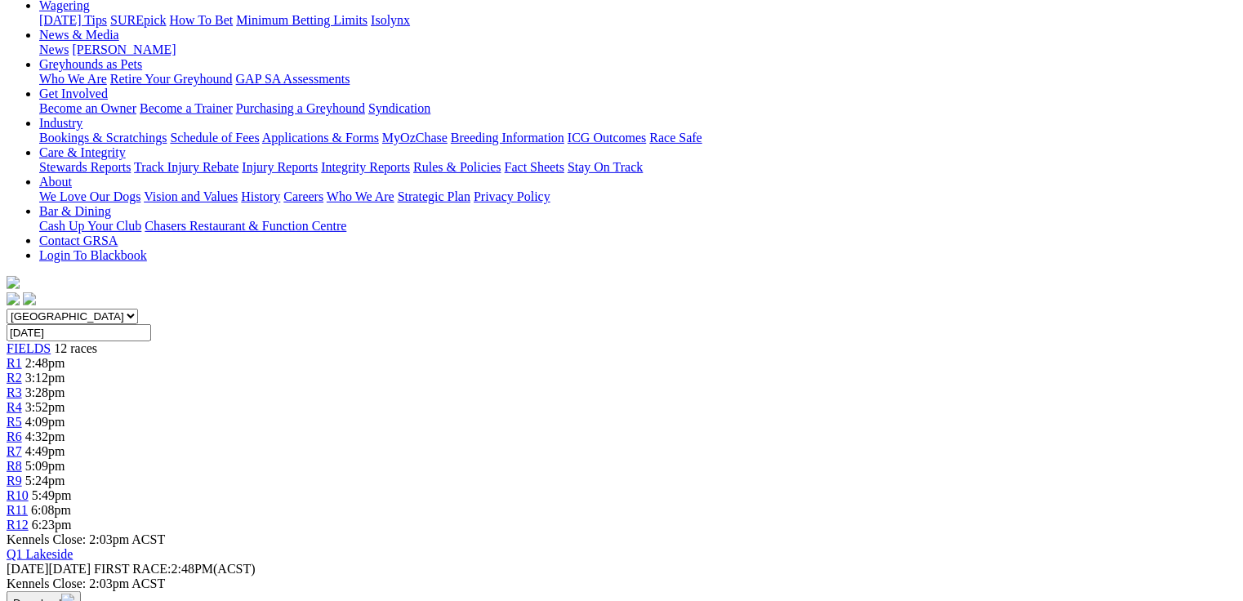
scroll to position [264, 0]
